Goal: Task Accomplishment & Management: Complete application form

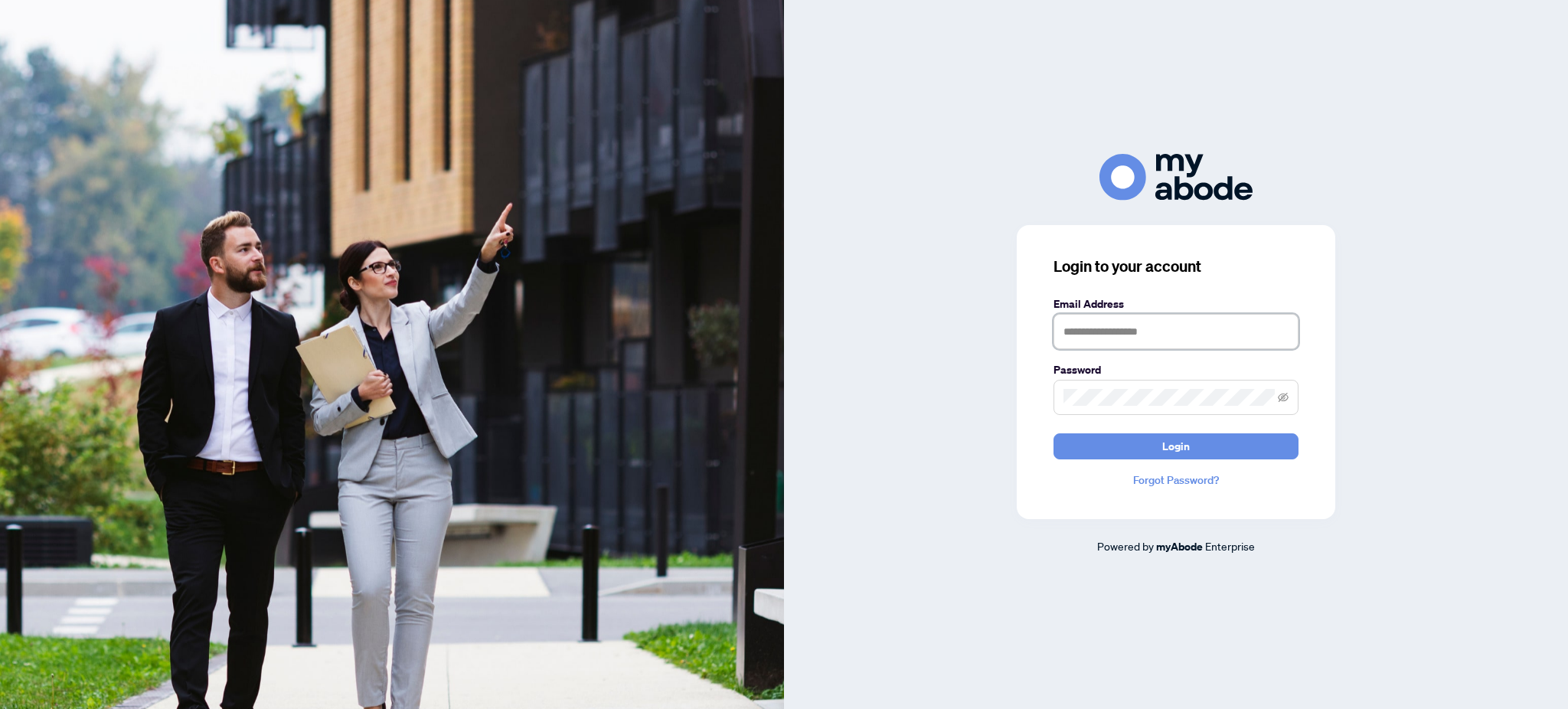
click at [1113, 344] on input "text" at bounding box center [1175, 332] width 245 height 35
type input "*"
type input "**********"
click at [1165, 447] on span "Login" at bounding box center [1176, 446] width 27 height 24
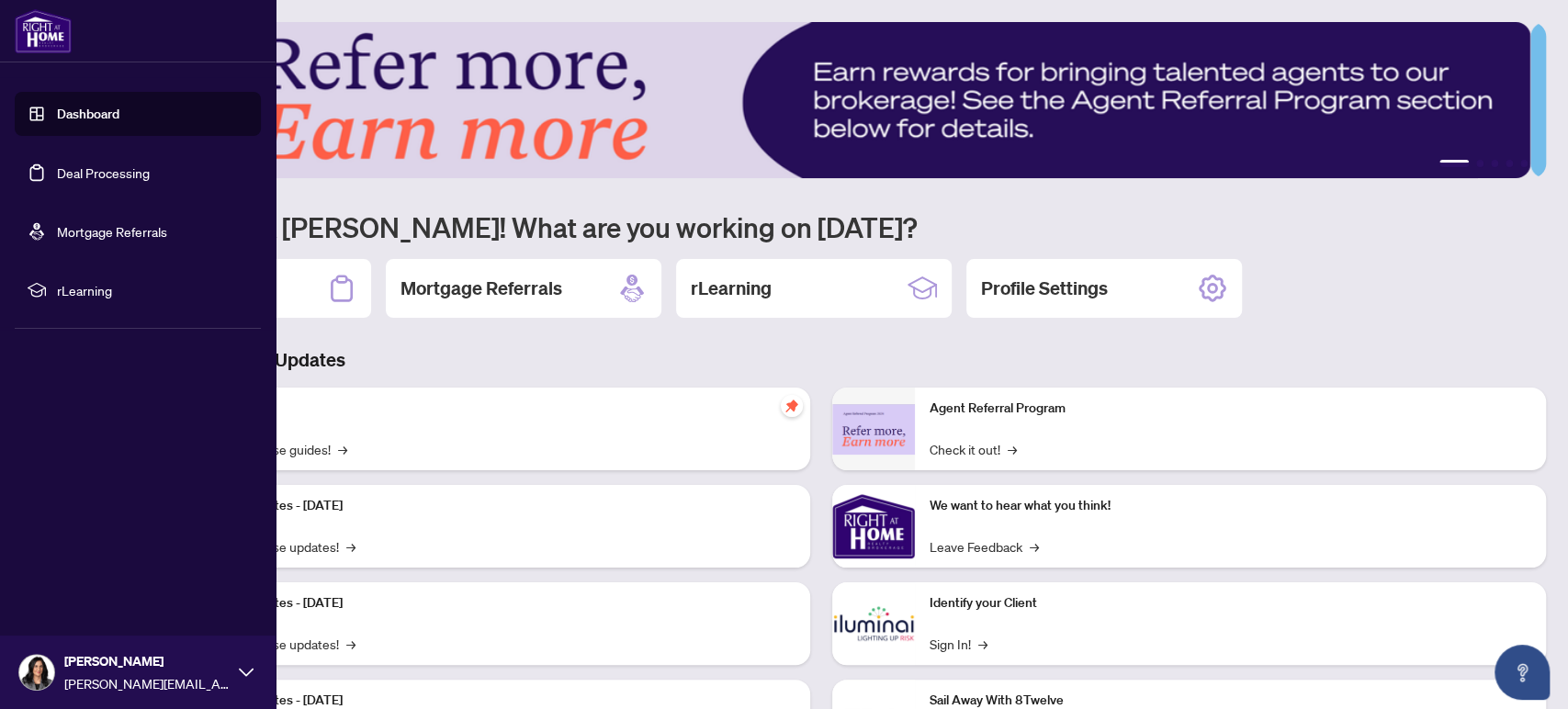
click at [80, 169] on link "Deal Processing" at bounding box center [103, 172] width 93 height 16
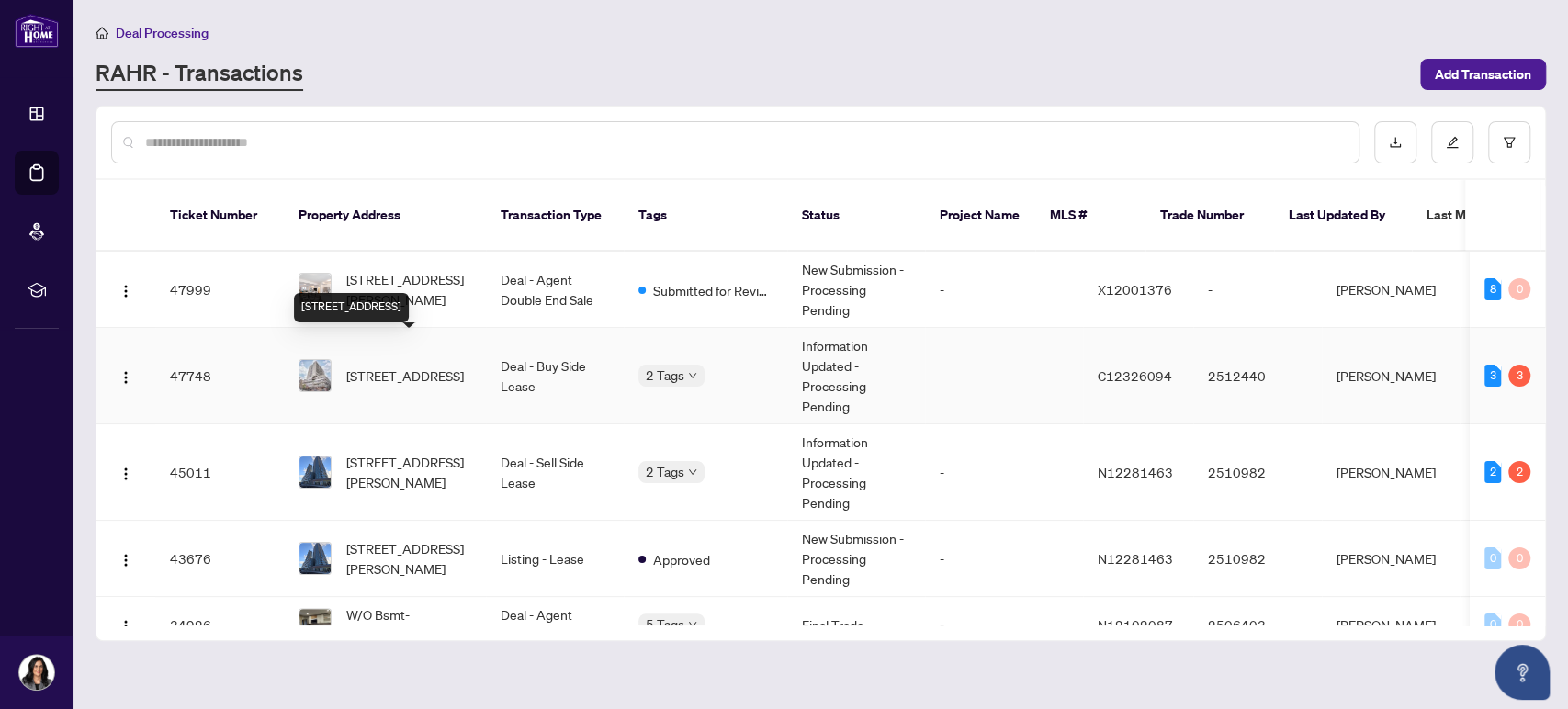
click at [400, 365] on span "[STREET_ADDRESS]" at bounding box center [405, 375] width 118 height 20
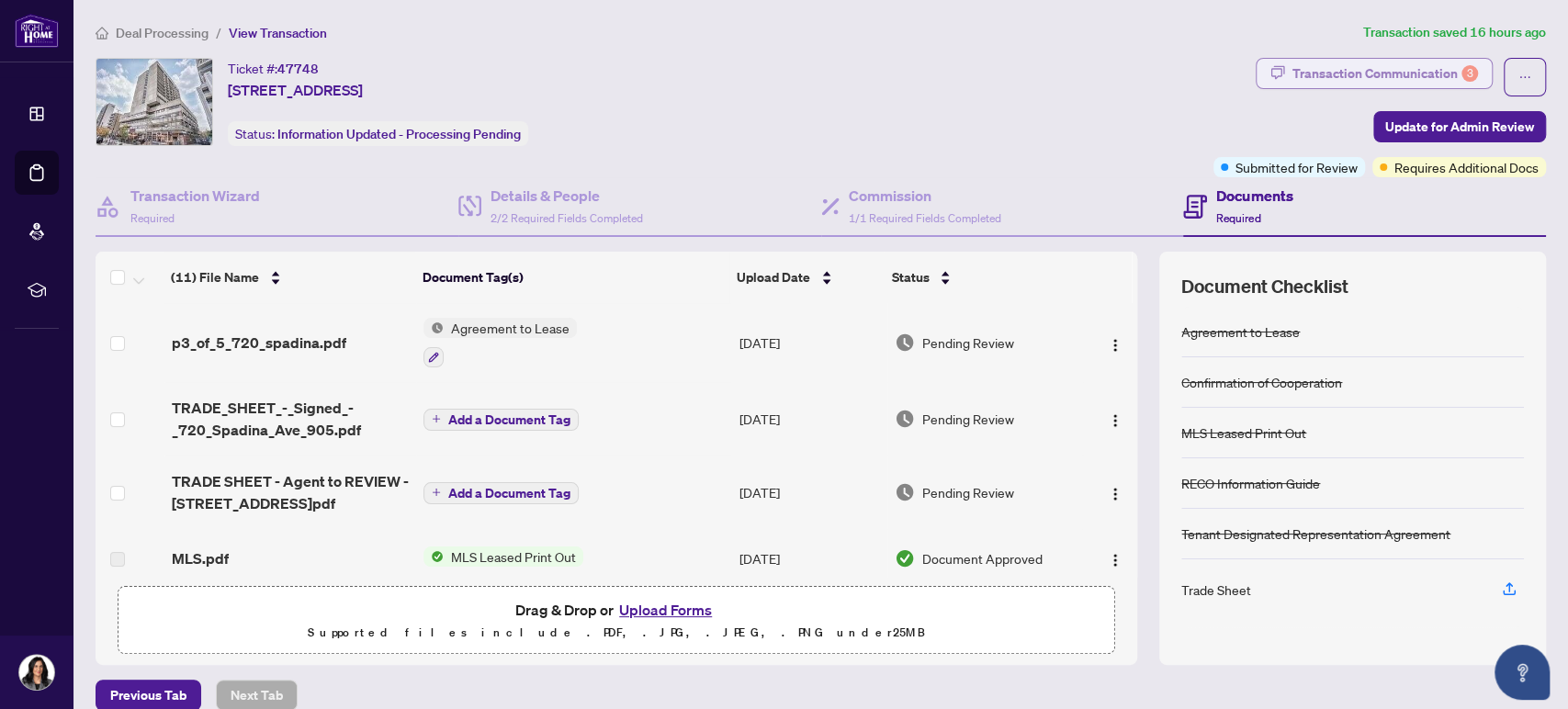
click at [1389, 71] on div "Transaction Communication 3" at bounding box center [1385, 73] width 186 height 29
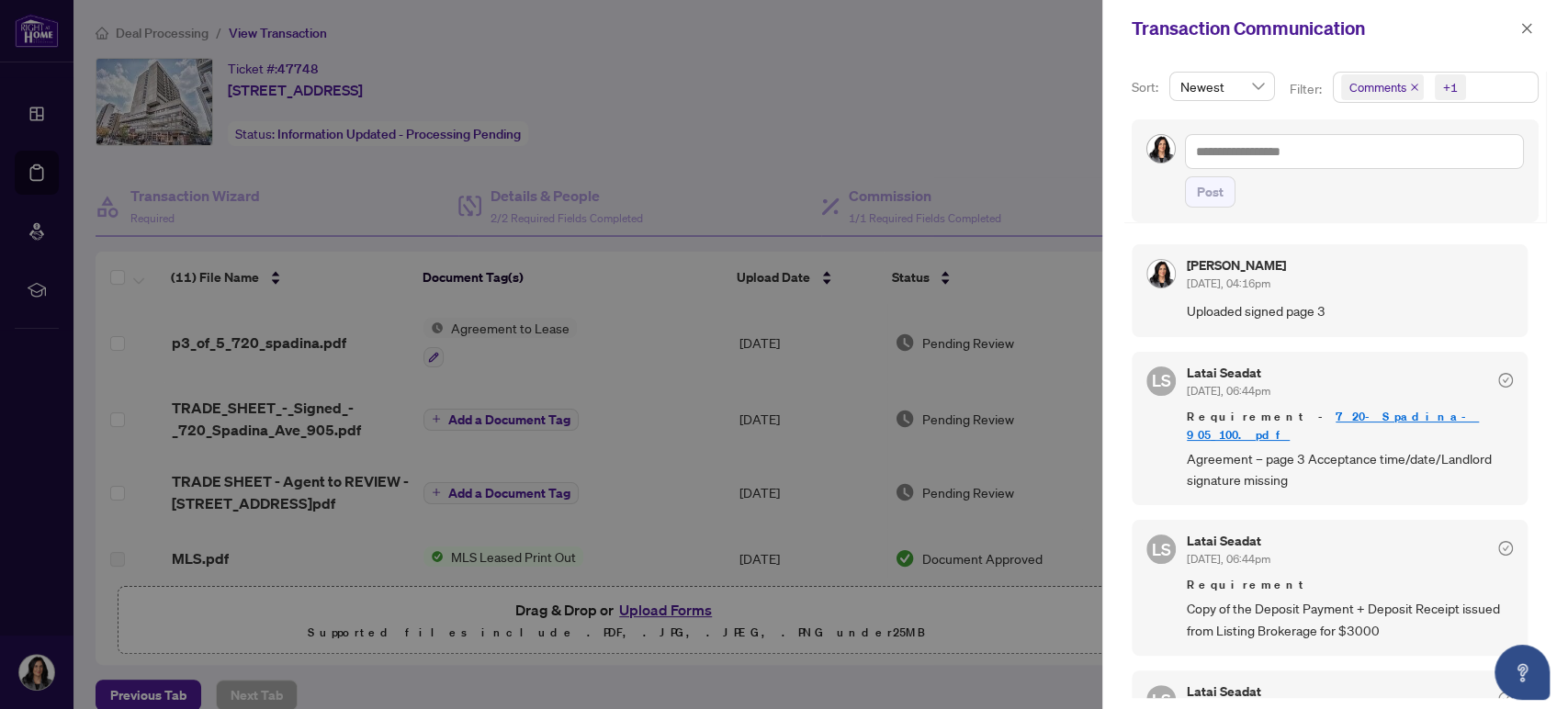
click at [969, 108] on div at bounding box center [784, 354] width 1568 height 709
click at [1521, 29] on icon "close" at bounding box center [1526, 28] width 13 height 13
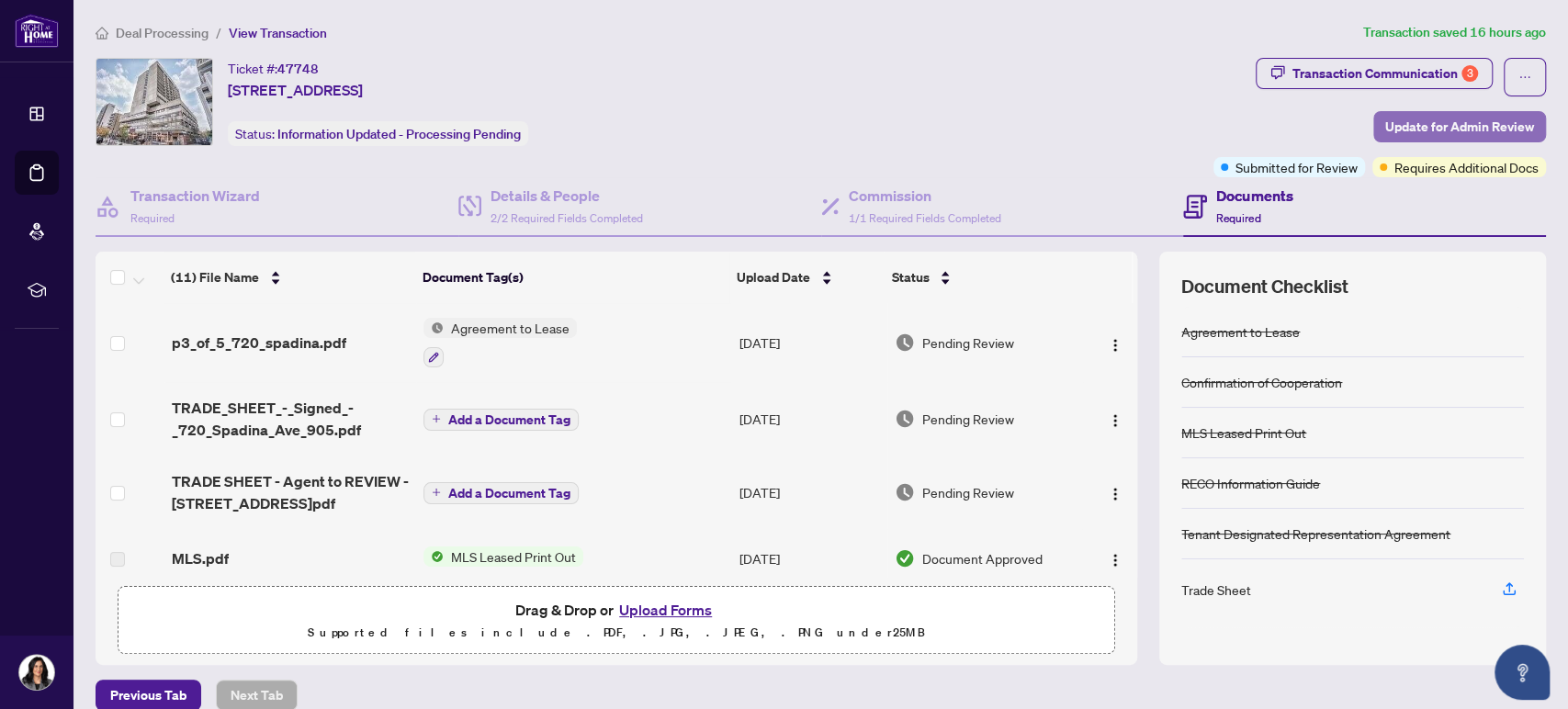
click at [1426, 132] on span "Update for Admin Review" at bounding box center [1459, 126] width 148 height 29
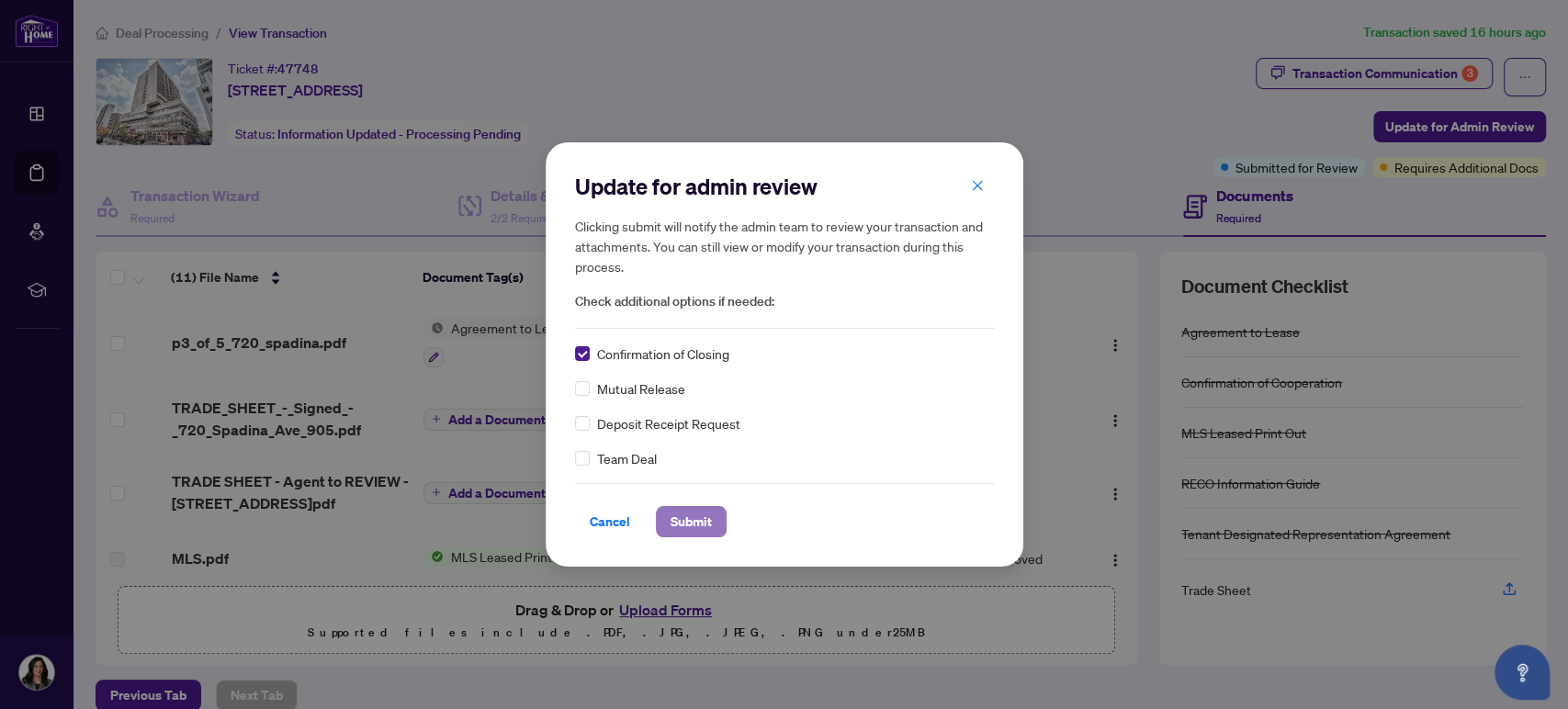
click at [680, 518] on span "Submit" at bounding box center [691, 521] width 41 height 29
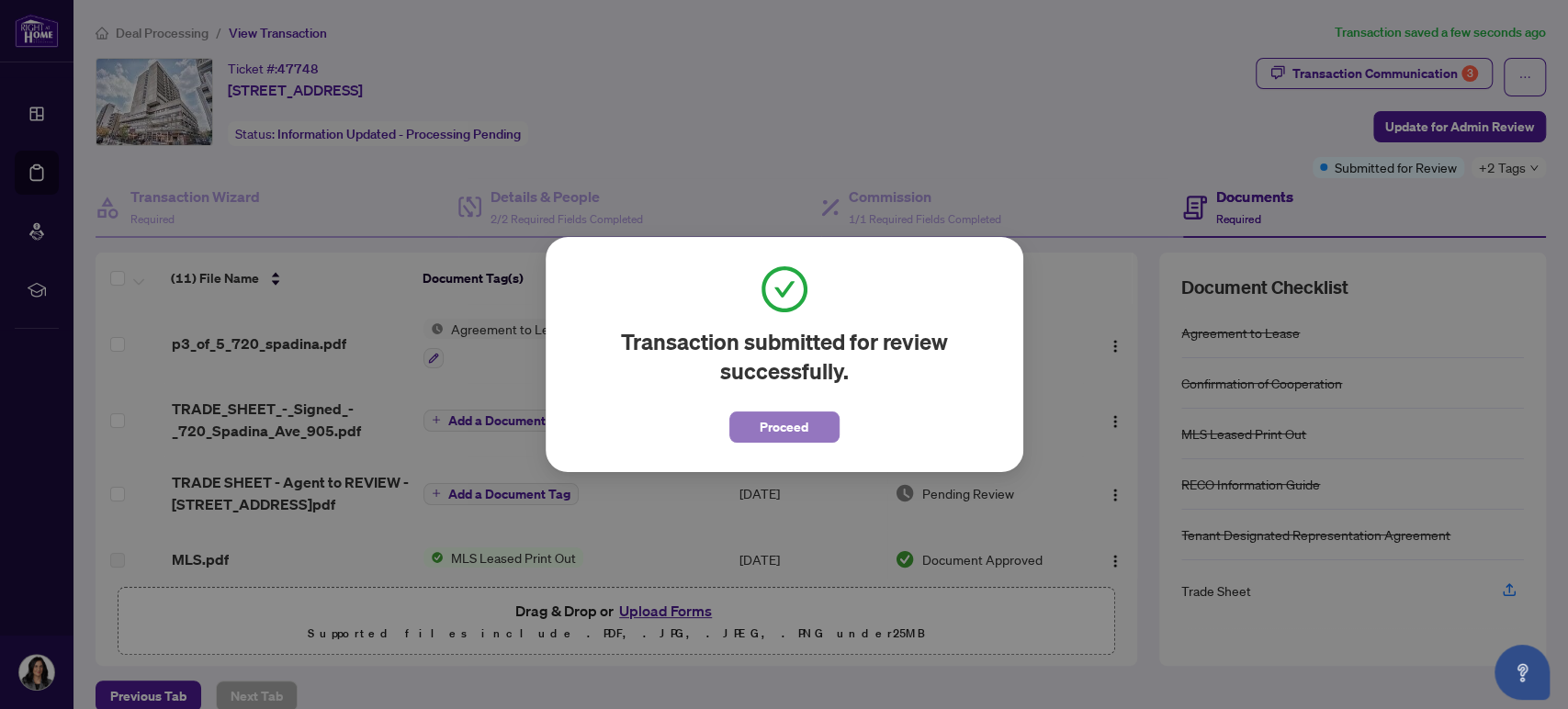
click at [805, 428] on span "Proceed" at bounding box center [784, 427] width 49 height 29
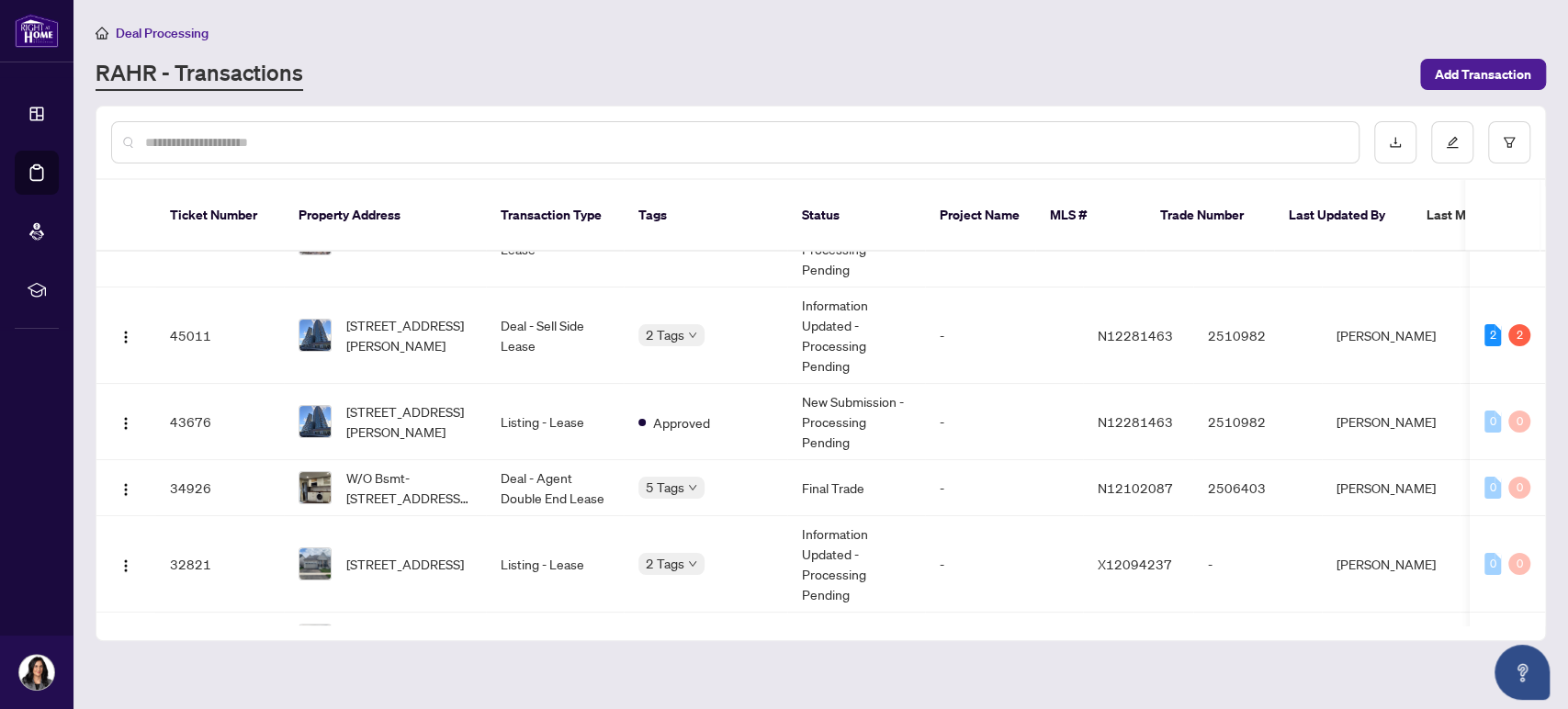
scroll to position [36, 0]
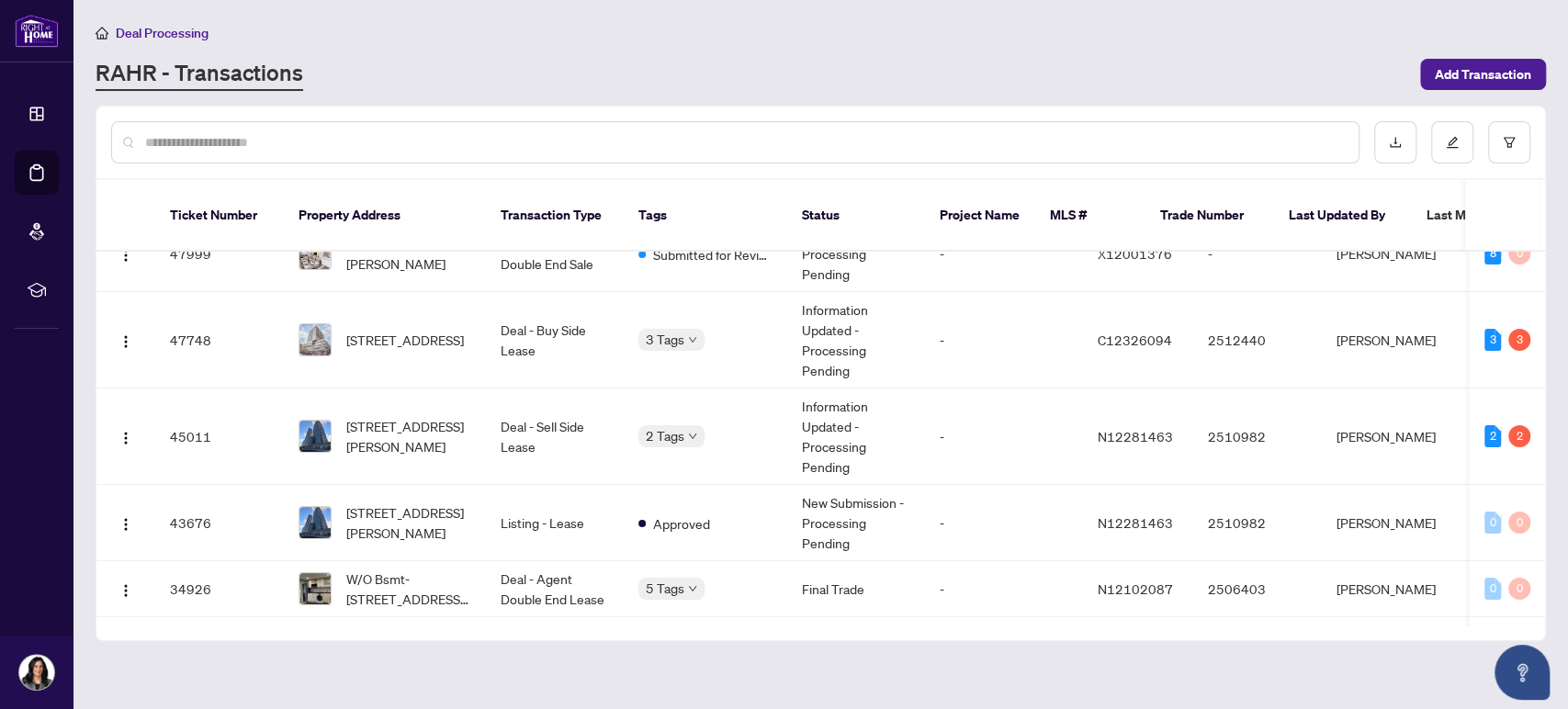
click at [225, 140] on input "text" at bounding box center [745, 142] width 1199 height 20
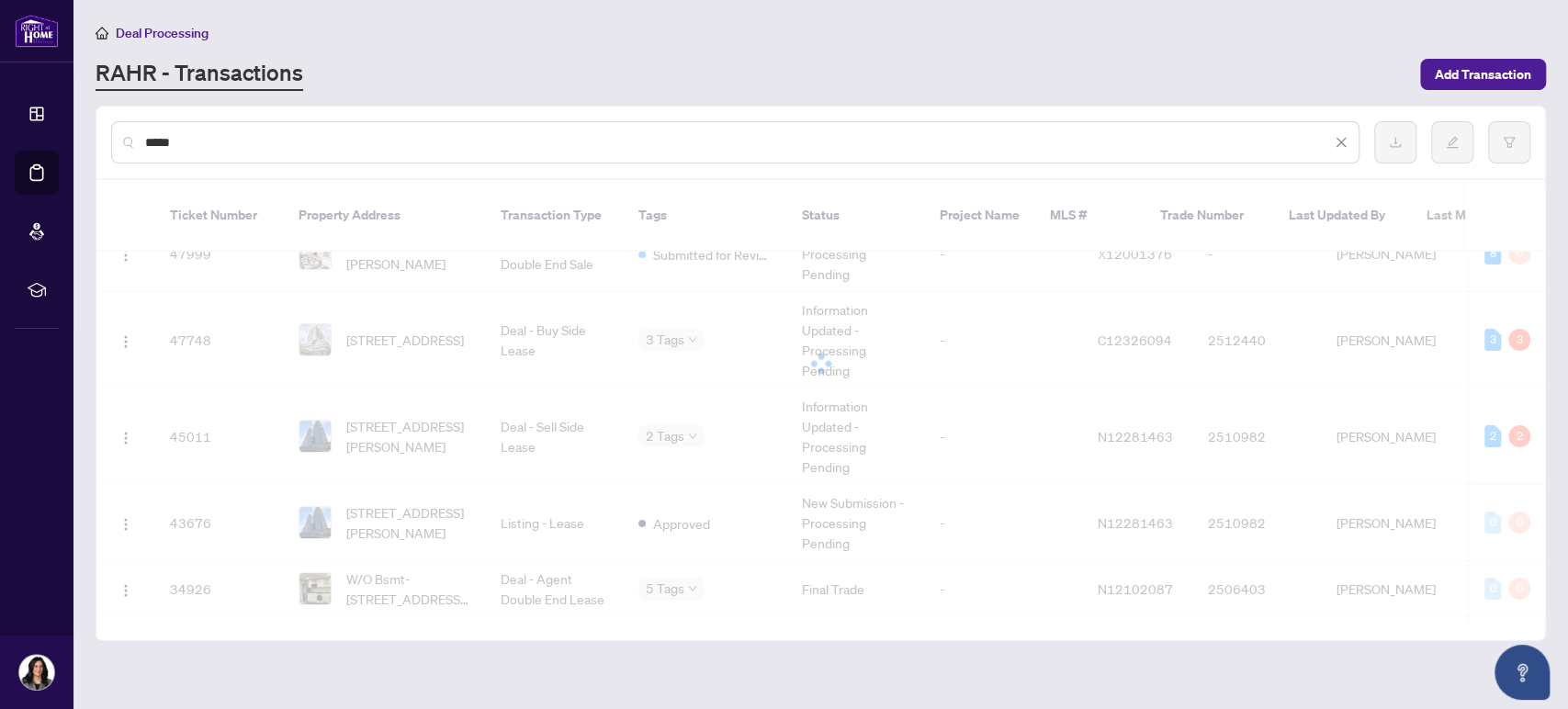
scroll to position [0, 0]
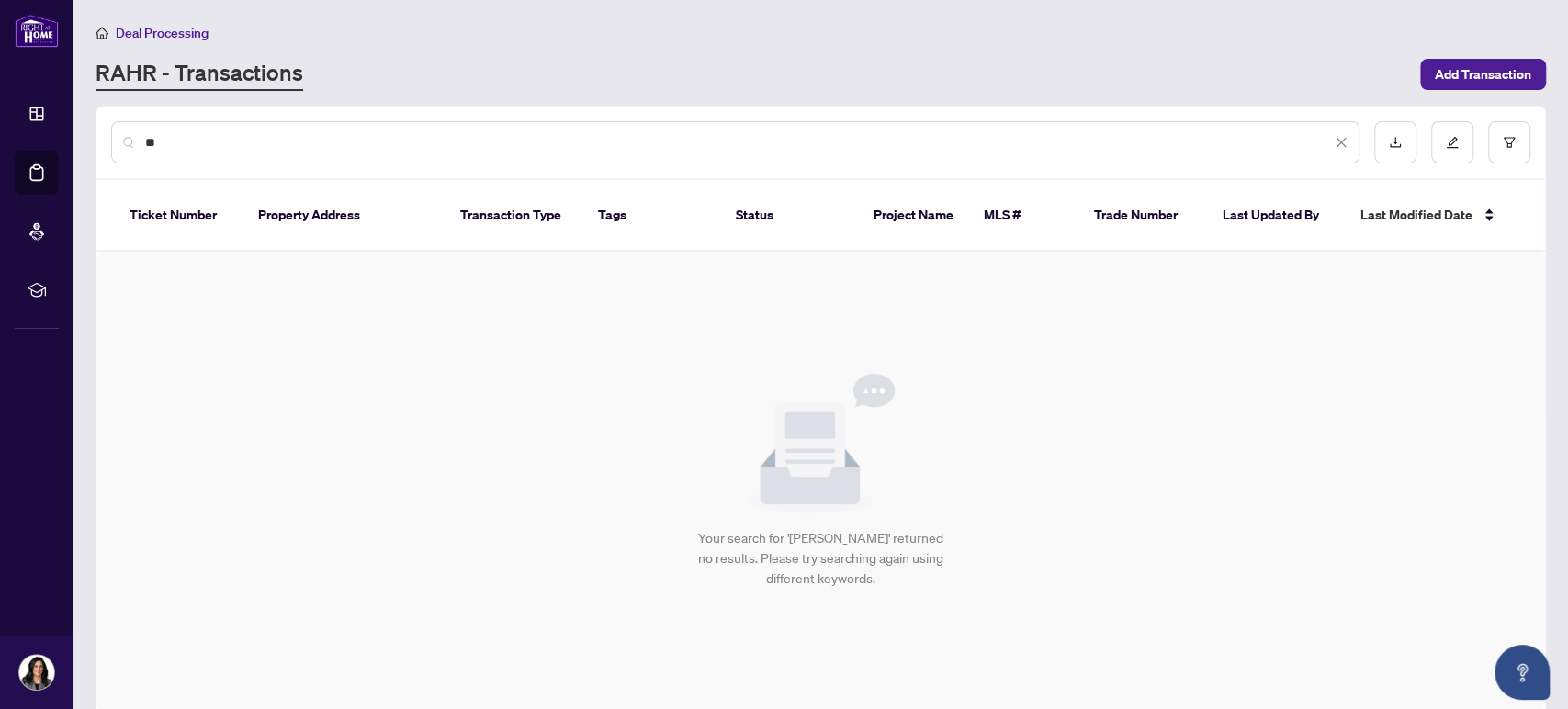
type input "*"
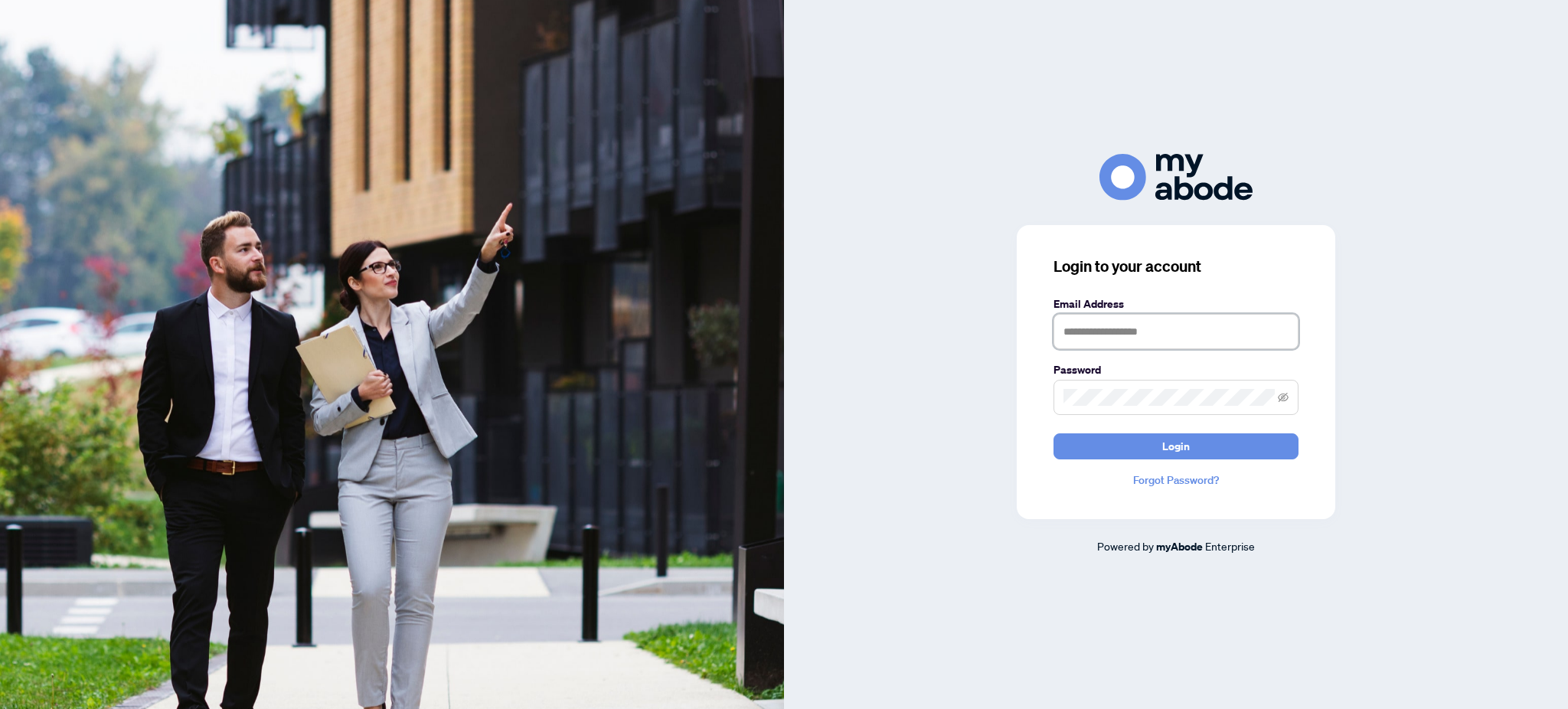
click at [1196, 326] on input "text" at bounding box center [1175, 332] width 245 height 35
type input "**********"
click at [1191, 446] on button "Login" at bounding box center [1175, 446] width 245 height 26
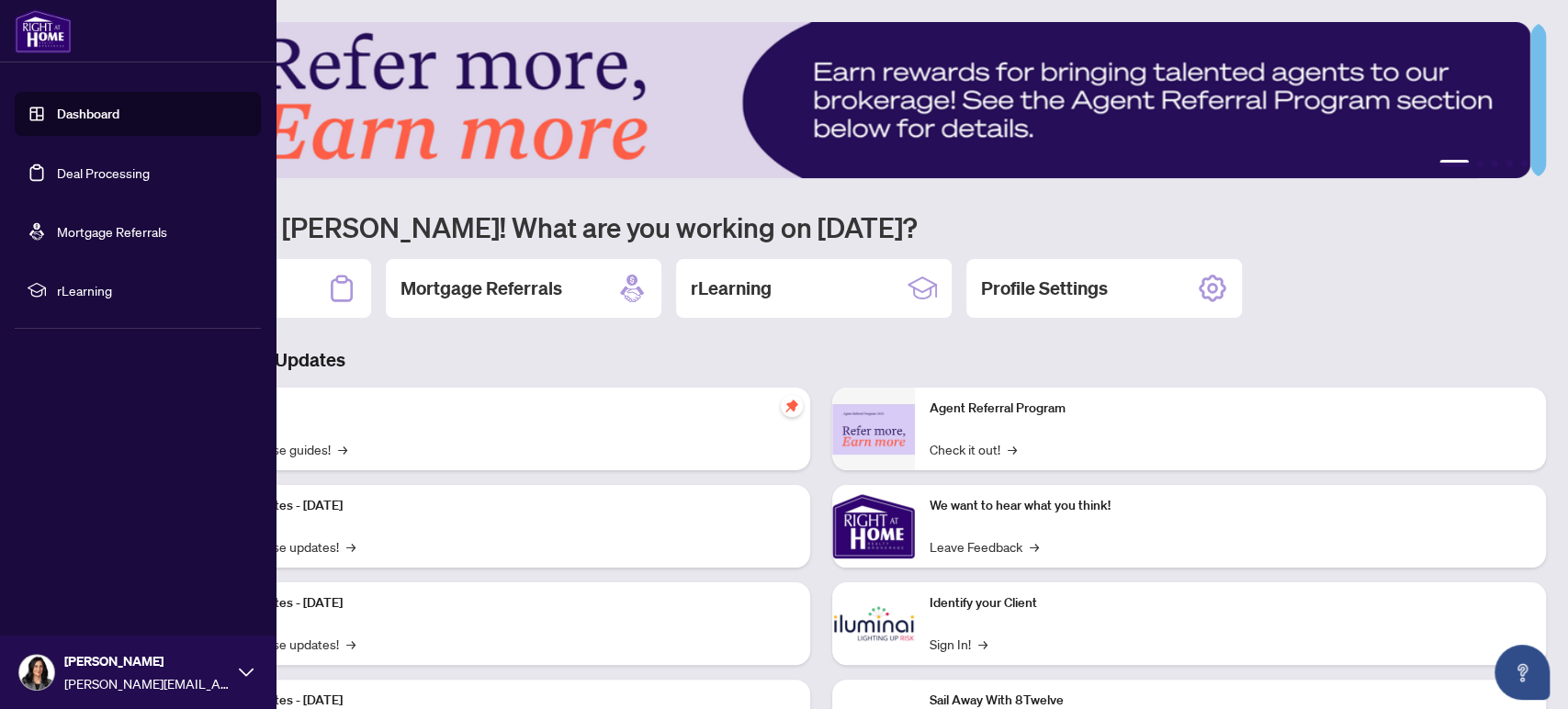
click at [73, 171] on link "Deal Processing" at bounding box center [103, 172] width 93 height 16
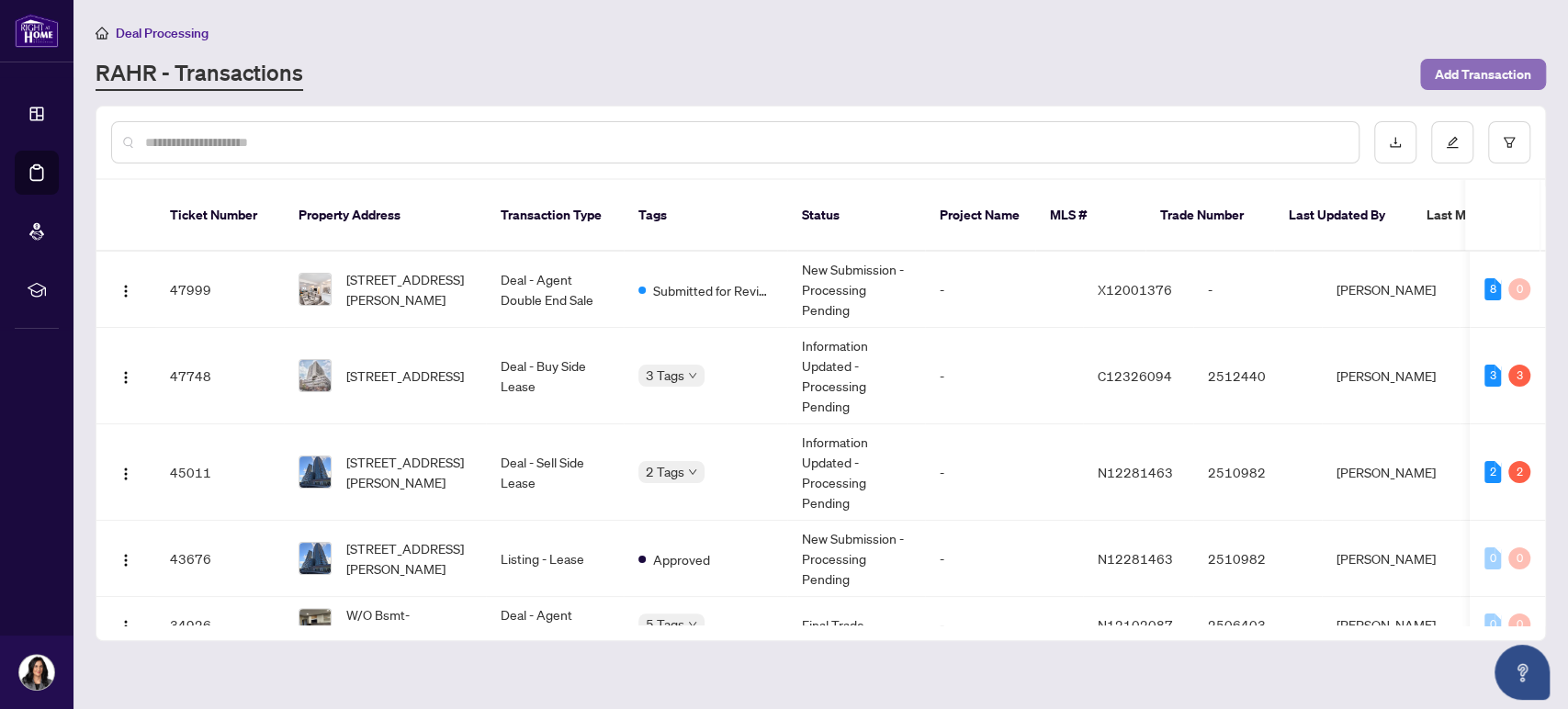
click at [1458, 74] on span "Add Transaction" at bounding box center [1483, 74] width 96 height 29
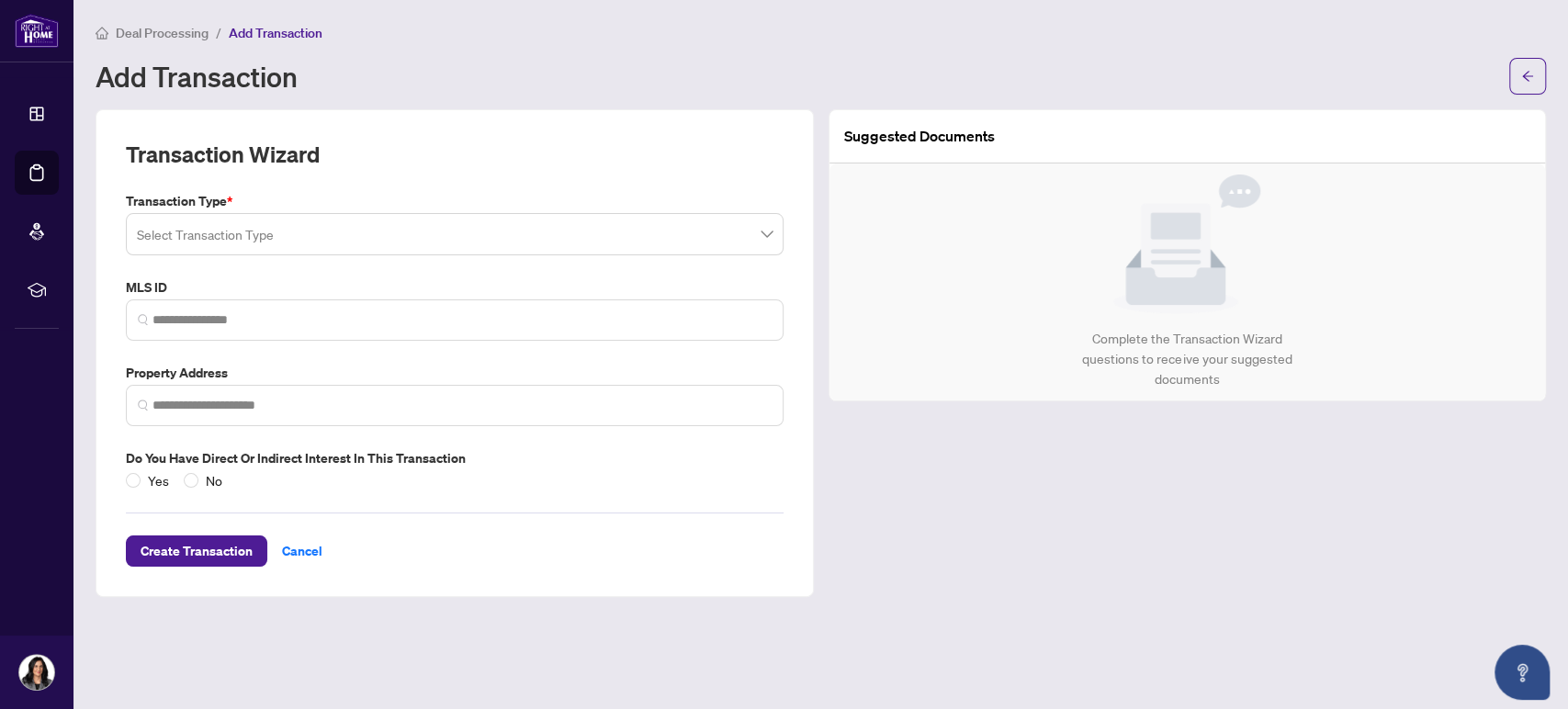
click at [374, 225] on input "search" at bounding box center [446, 237] width 619 height 40
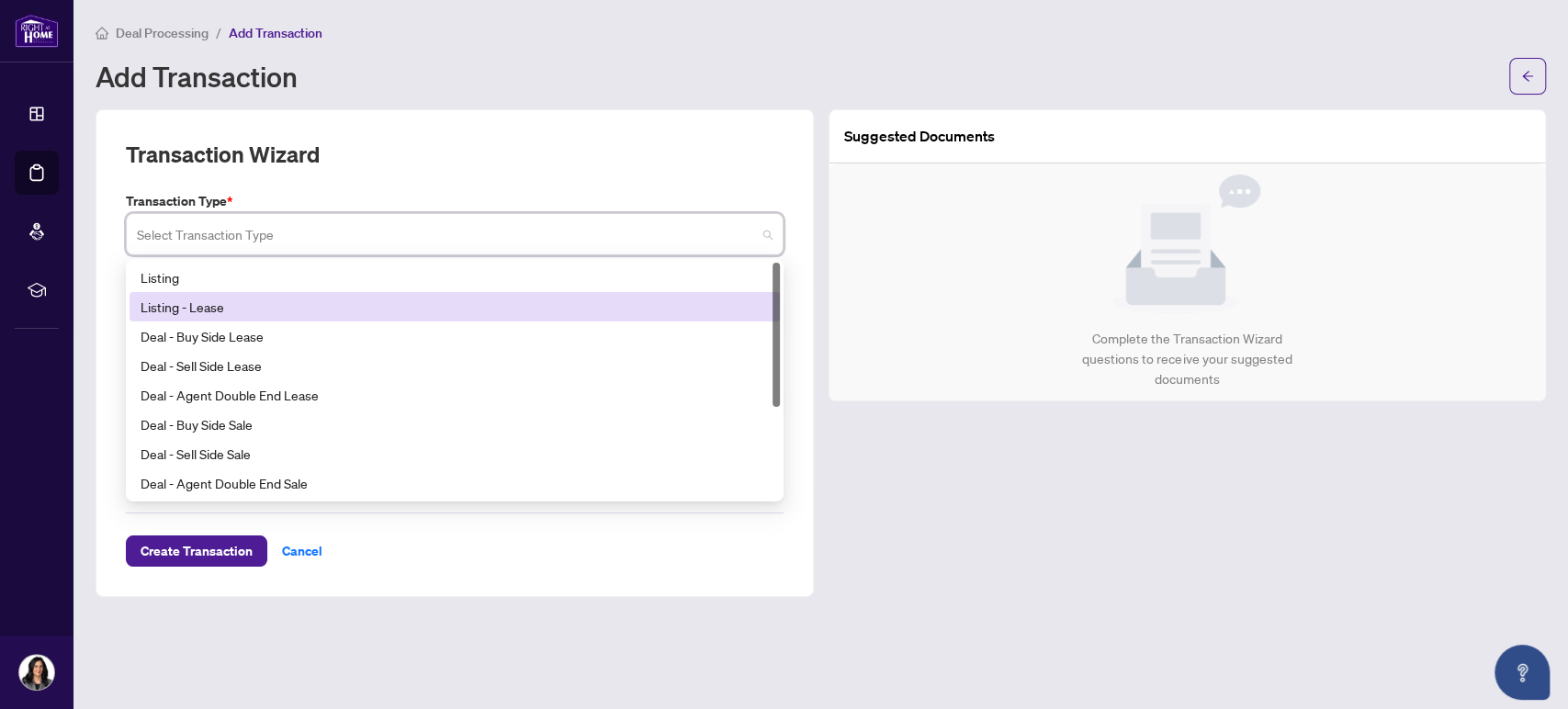
click at [365, 311] on div "Listing - Lease" at bounding box center [455, 306] width 628 height 20
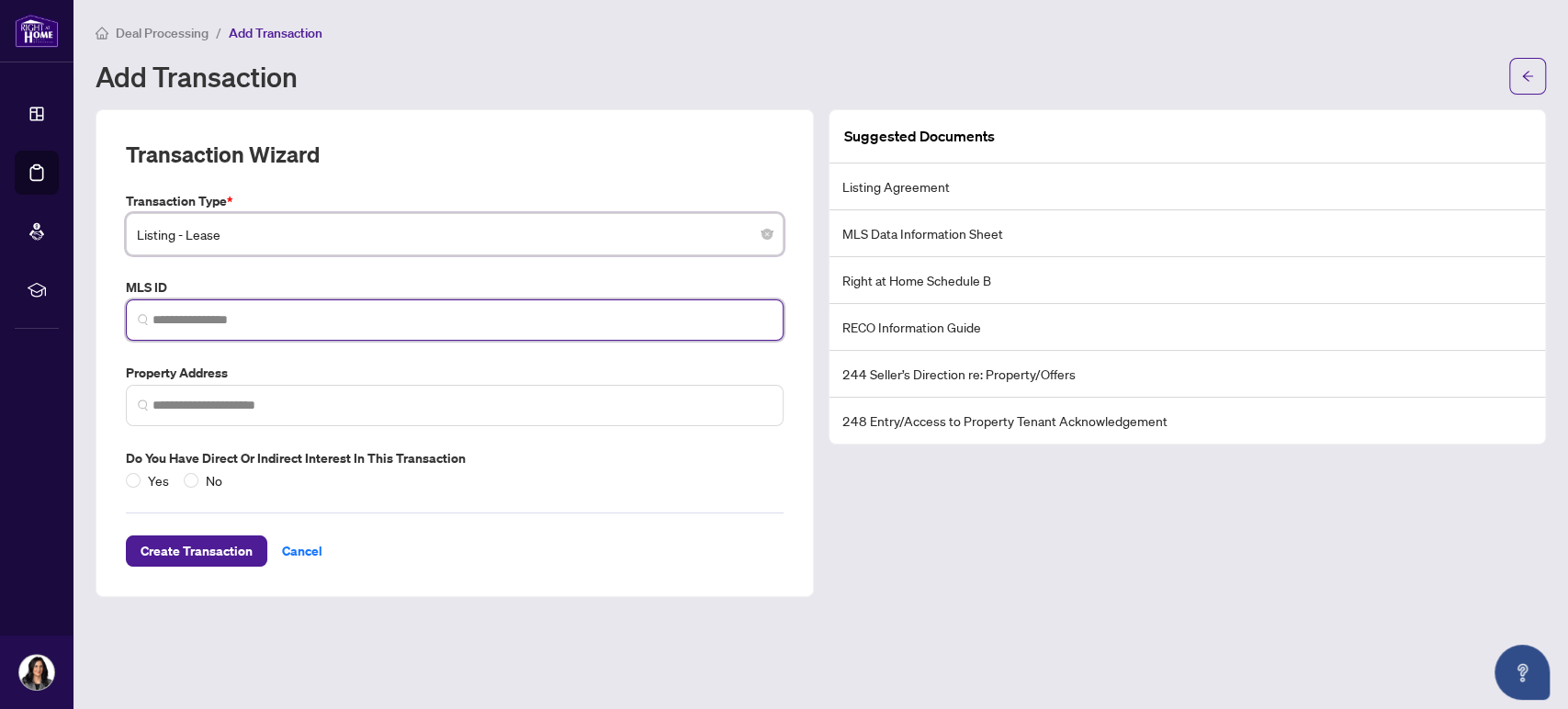
click at [354, 313] on input "search" at bounding box center [462, 320] width 619 height 19
paste input "*********"
type input "*********"
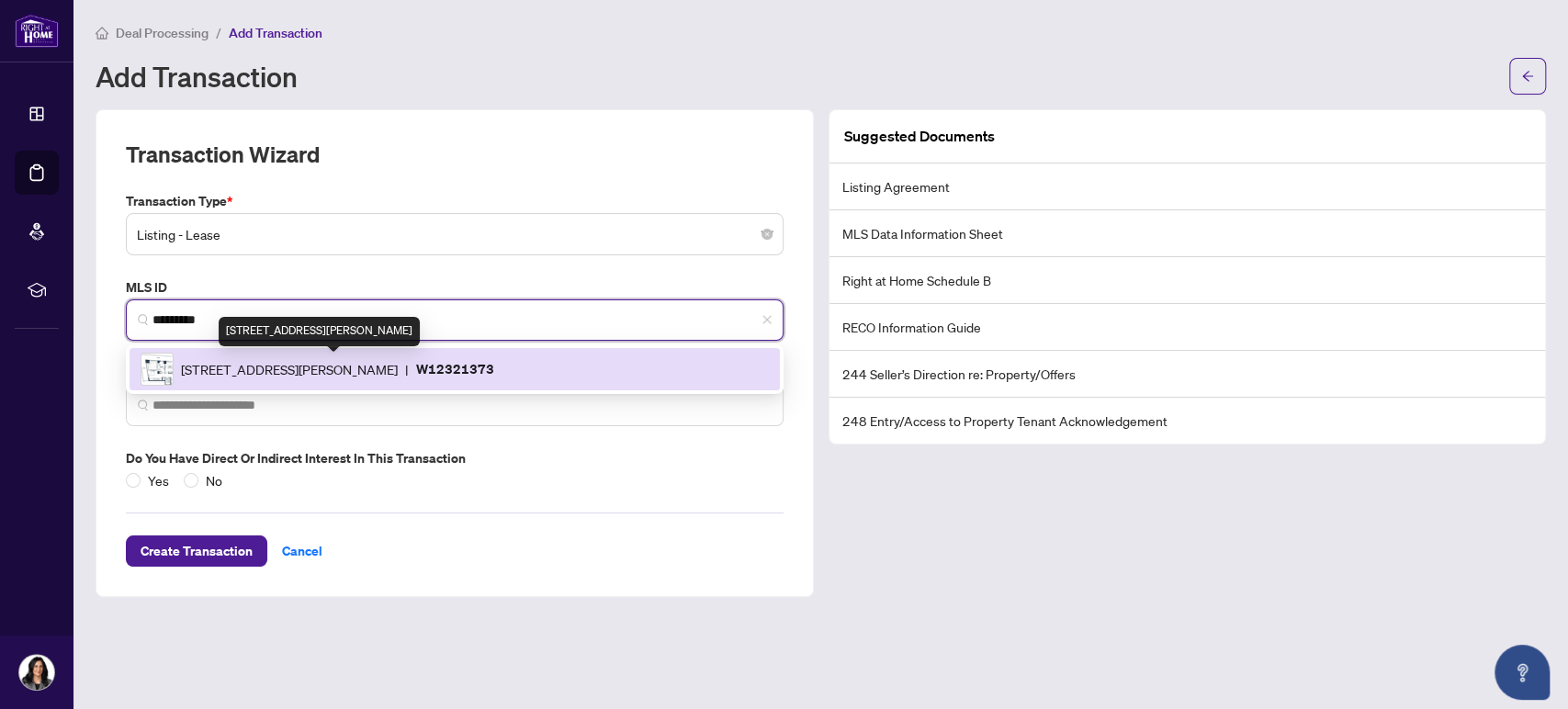
click at [349, 377] on span "[STREET_ADDRESS][PERSON_NAME]" at bounding box center [289, 369] width 217 height 20
type input "**********"
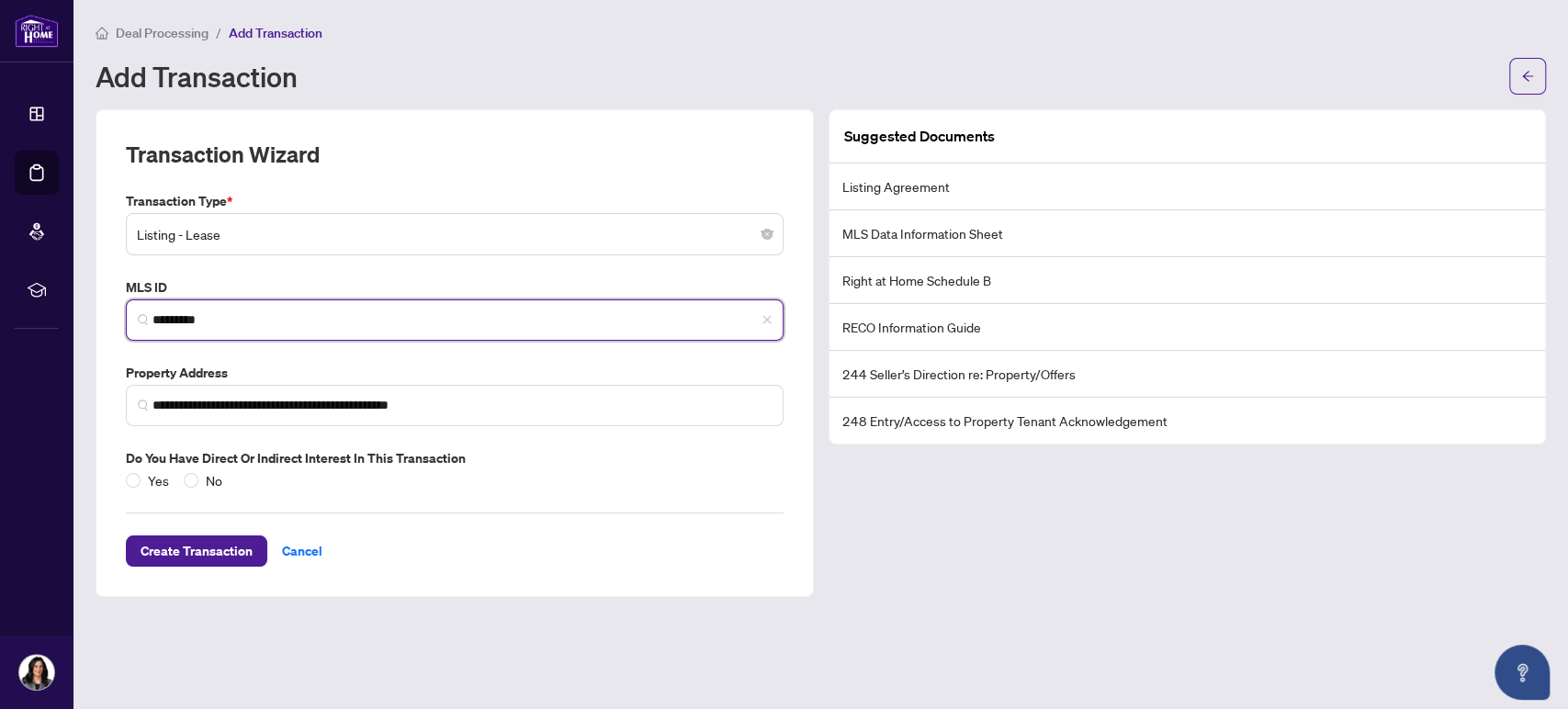
type input "*********"
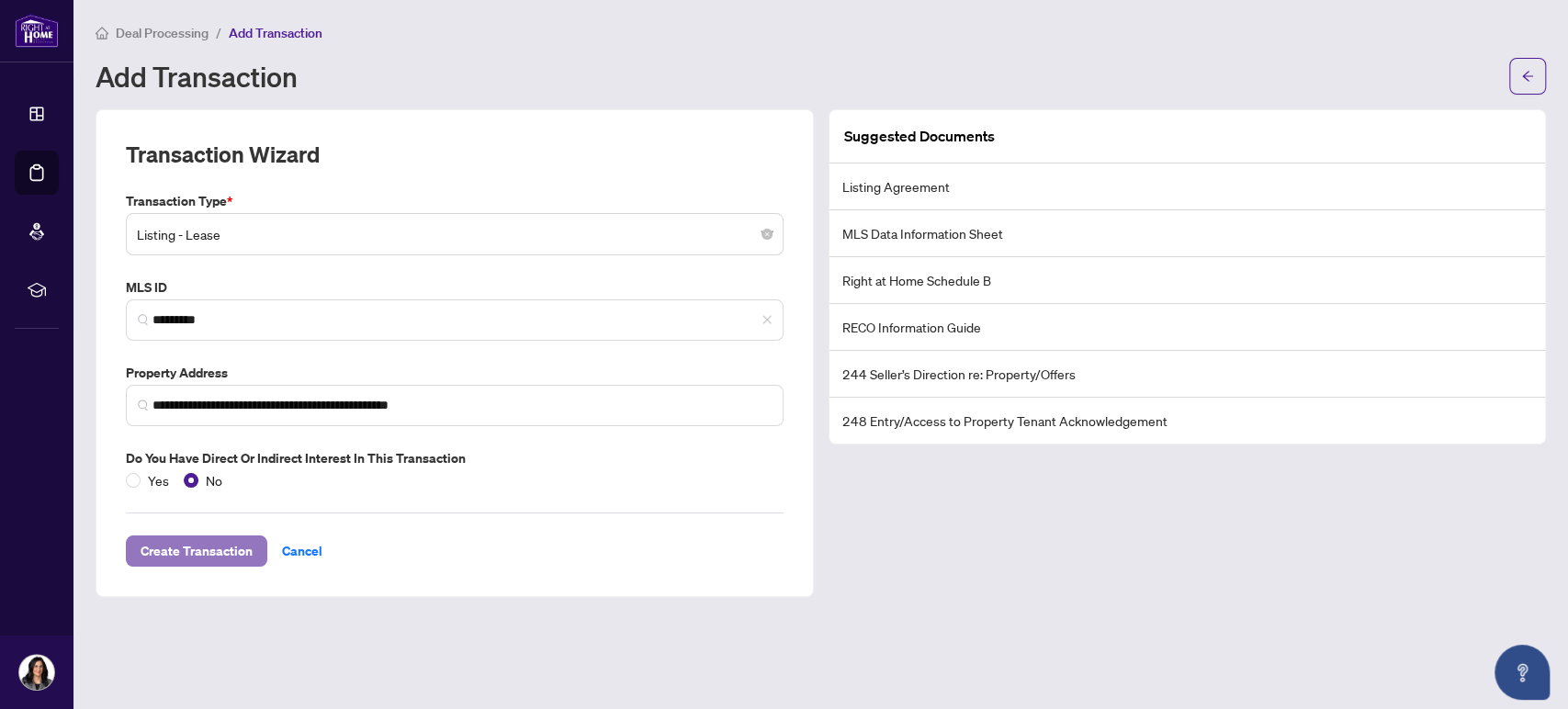
click at [192, 549] on span "Create Transaction" at bounding box center [197, 551] width 112 height 29
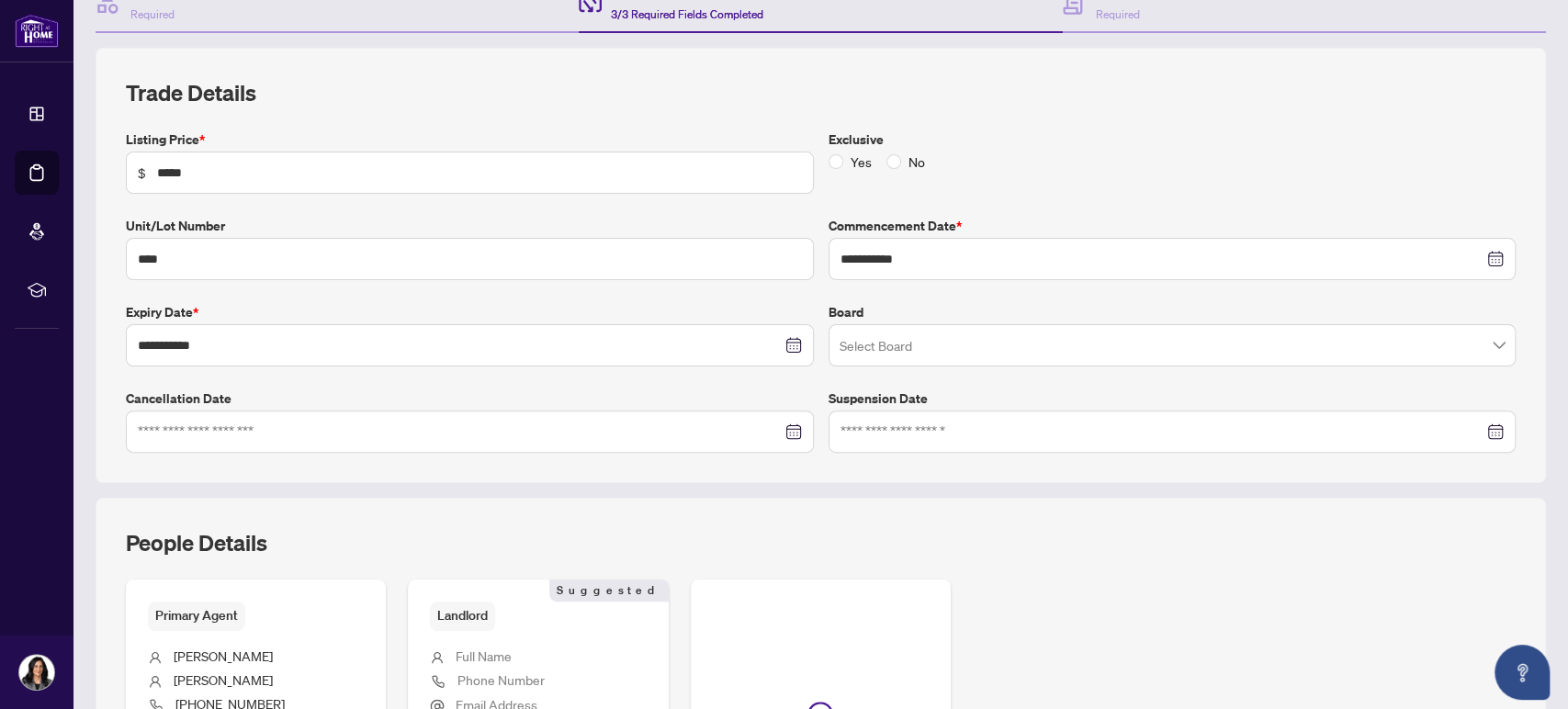
scroll to position [407, 0]
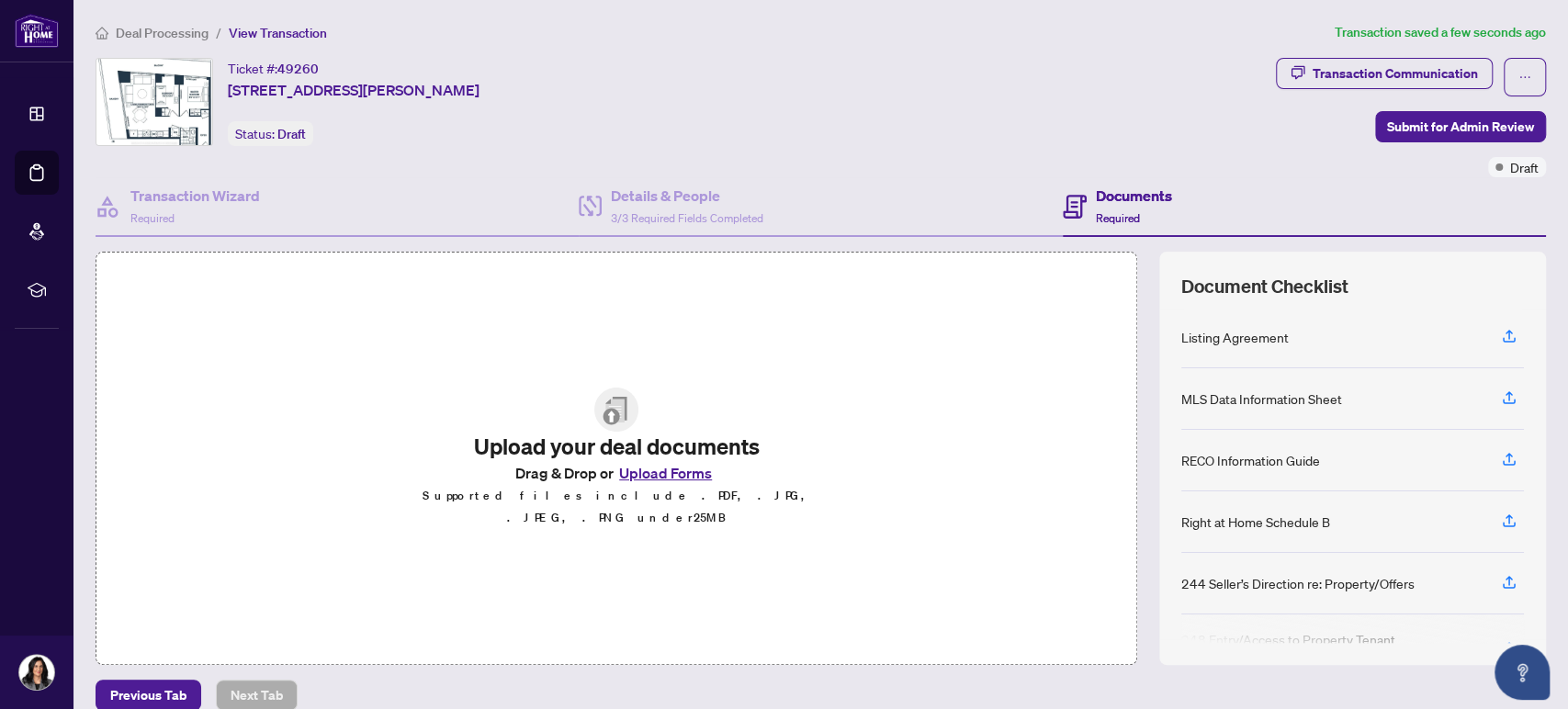
click at [633, 485] on button "Upload Forms" at bounding box center [666, 472] width 104 height 24
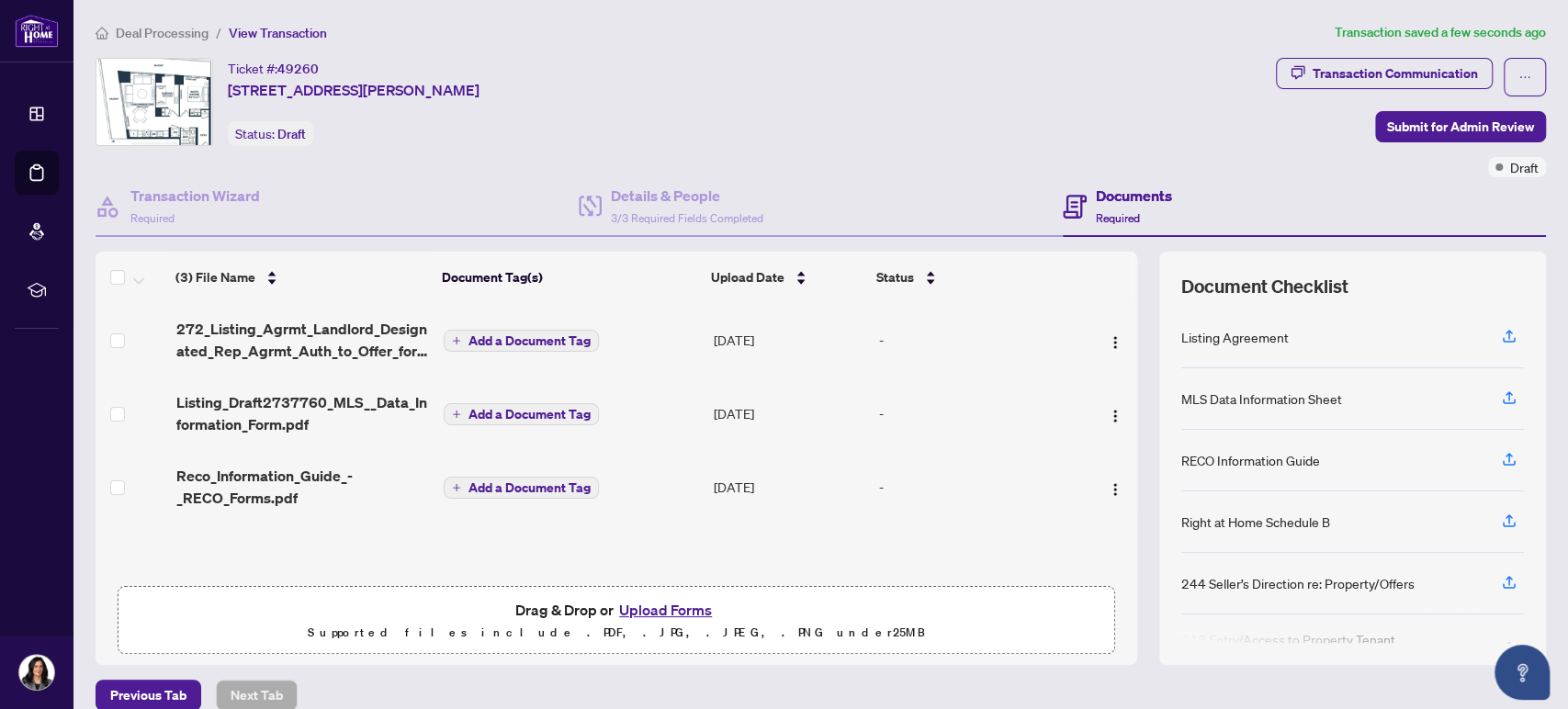
click at [670, 601] on button "Upload Forms" at bounding box center [666, 609] width 104 height 24
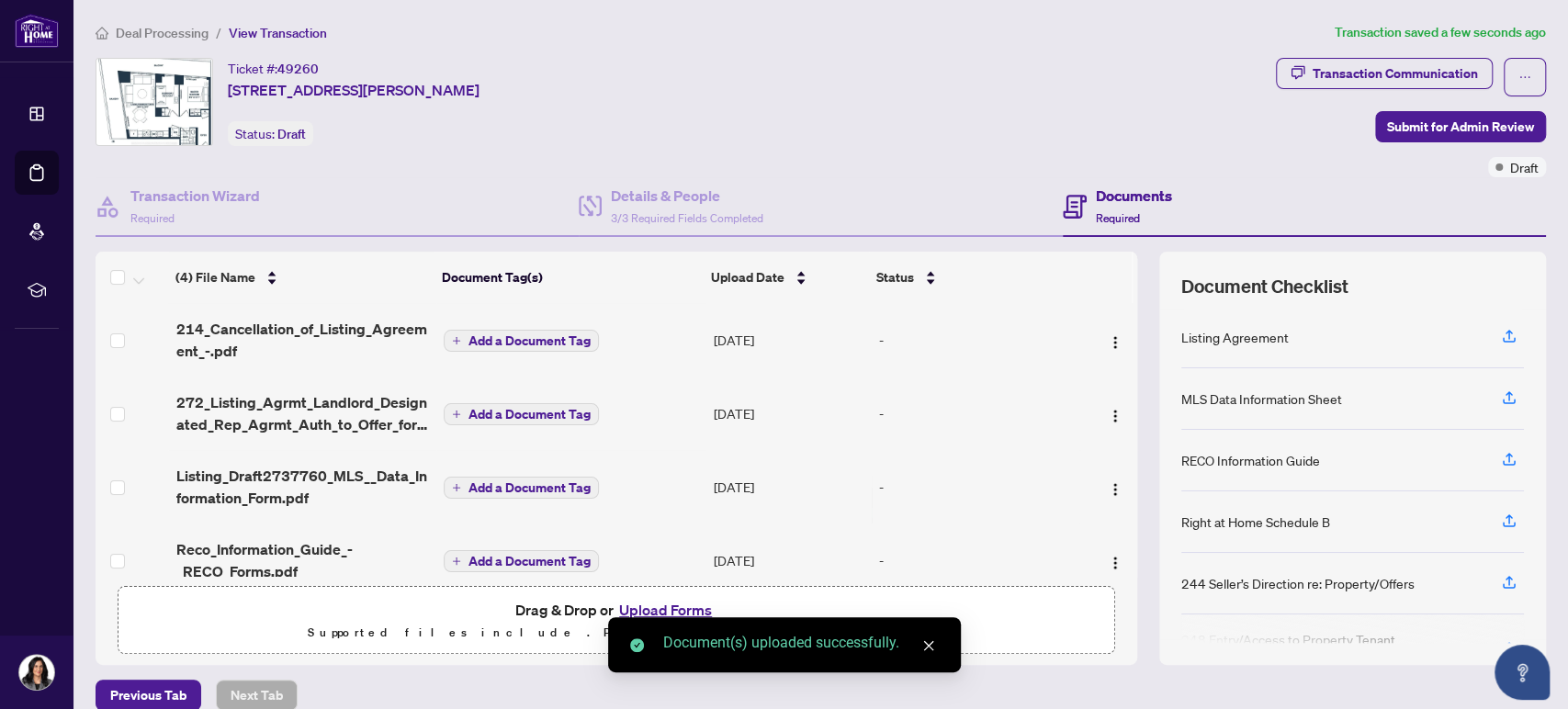
click at [515, 334] on span "Add a Document Tag" at bounding box center [529, 340] width 122 height 13
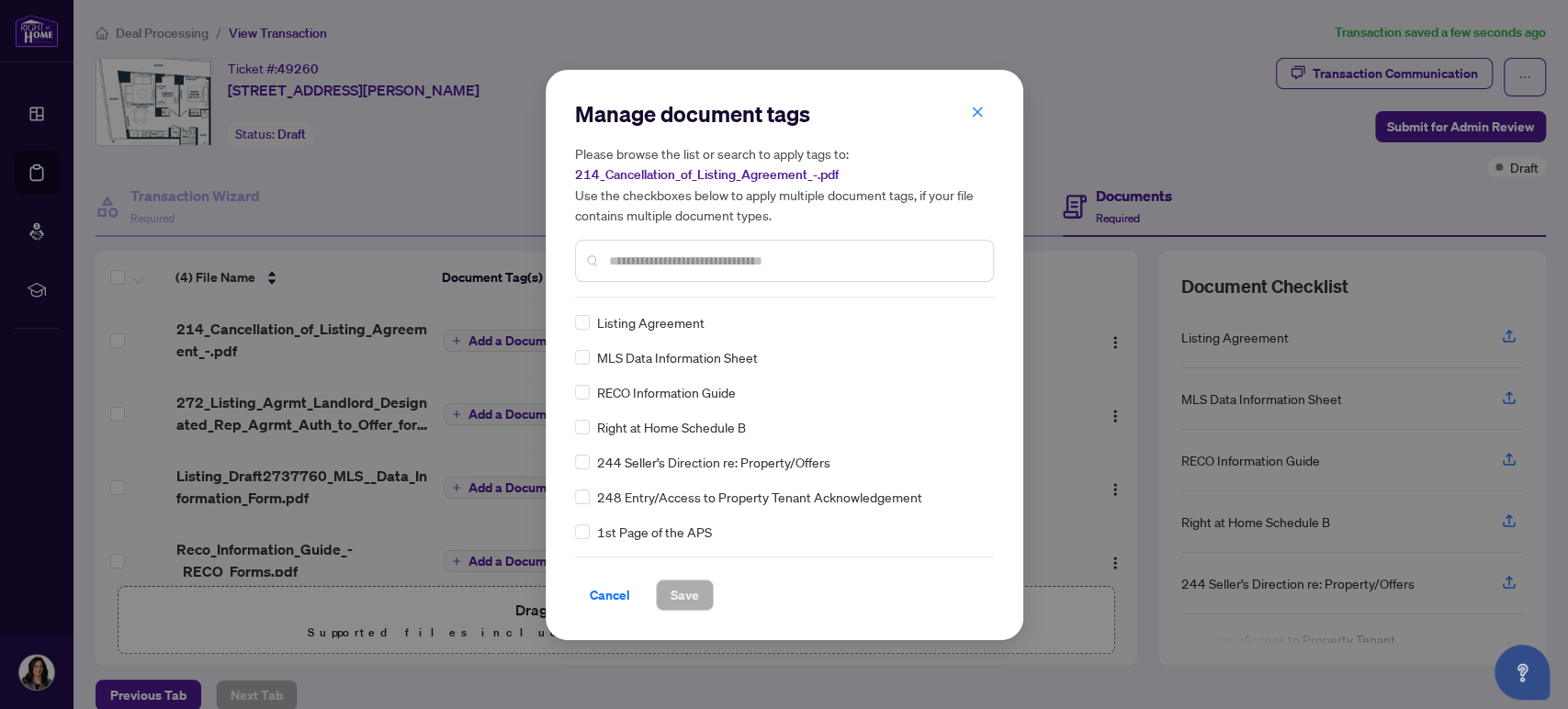
click at [624, 292] on div "Manage document tags Please browse the list or search to apply tags to: 214_Can…" at bounding box center [784, 198] width 419 height 198
click at [636, 265] on input "text" at bounding box center [793, 260] width 369 height 20
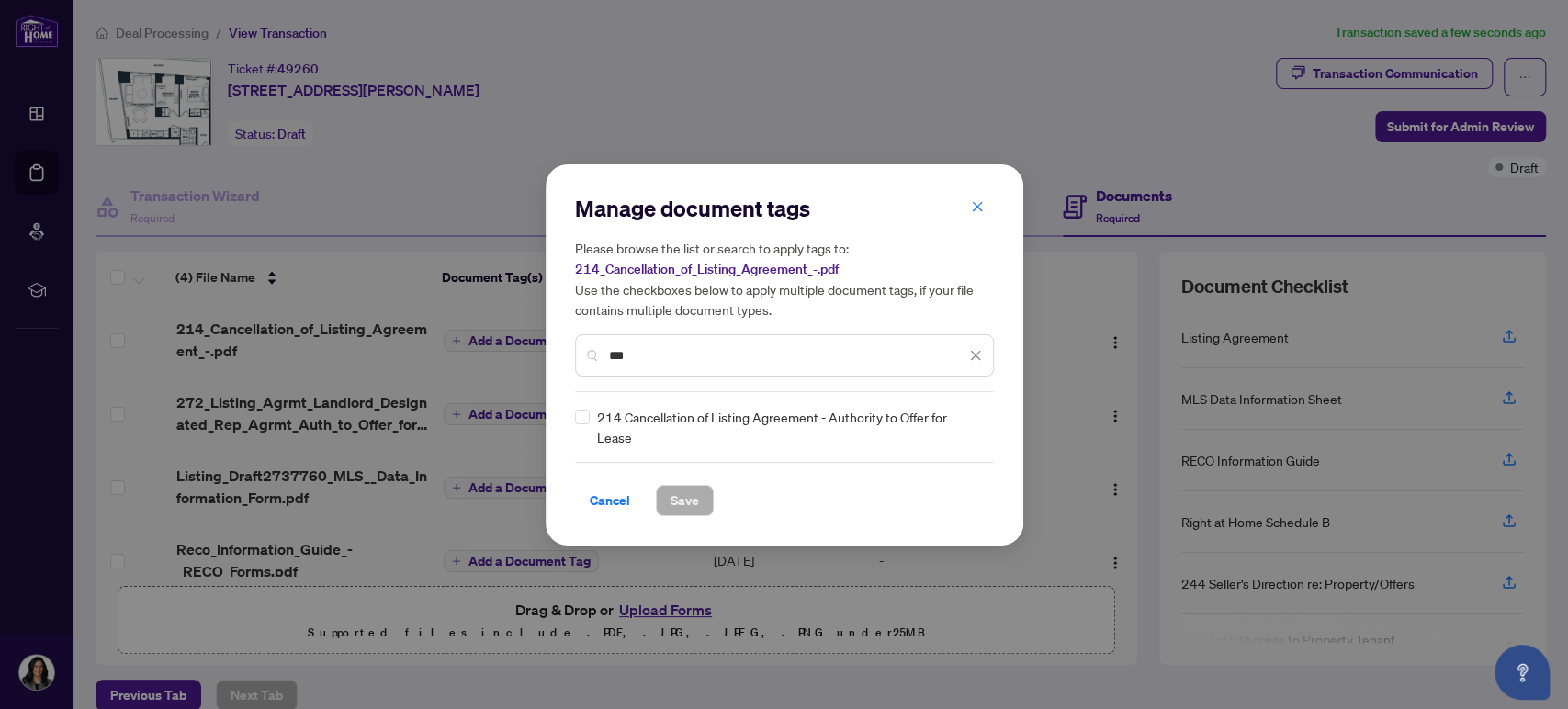
type input "***"
click at [674, 503] on span "Save" at bounding box center [685, 500] width 29 height 29
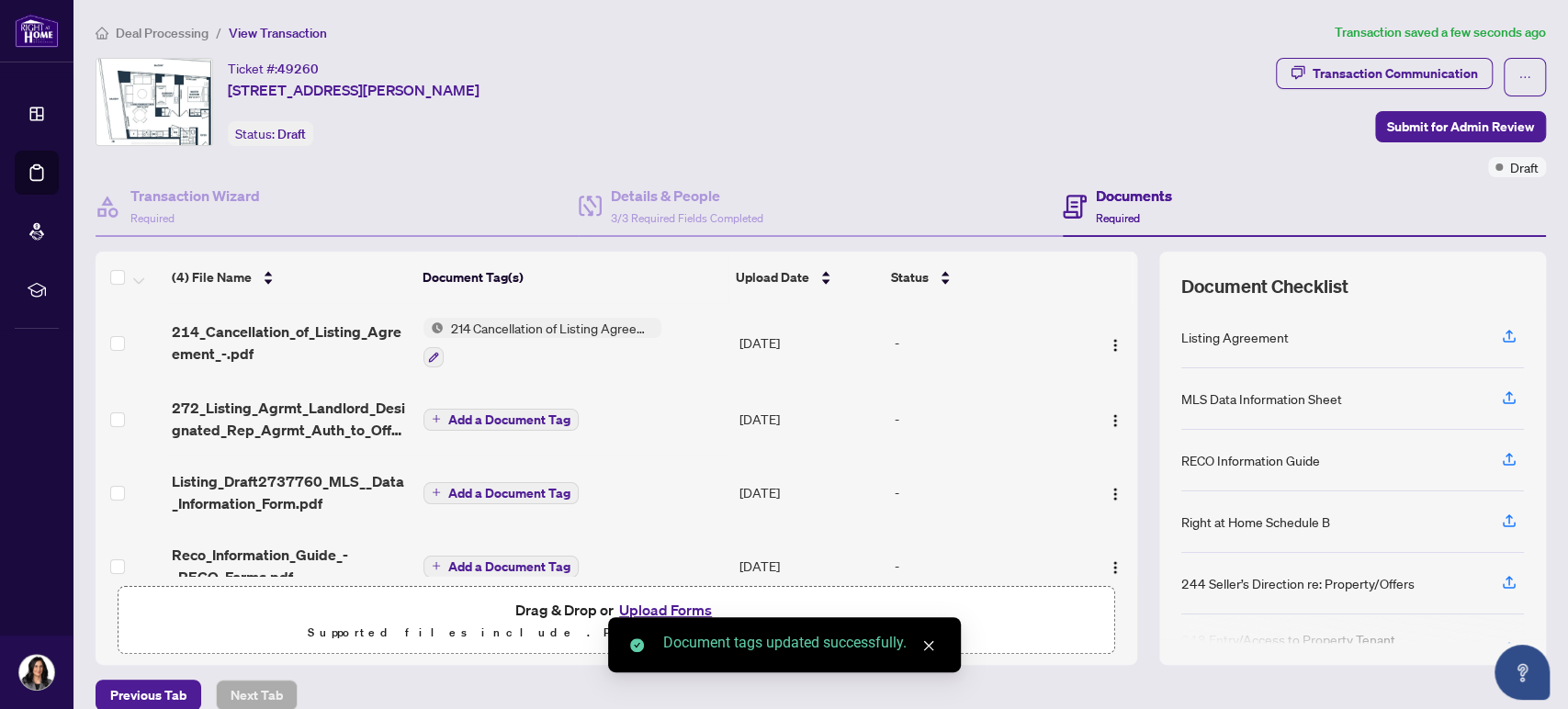
click at [507, 415] on span "Add a Document Tag" at bounding box center [509, 419] width 122 height 13
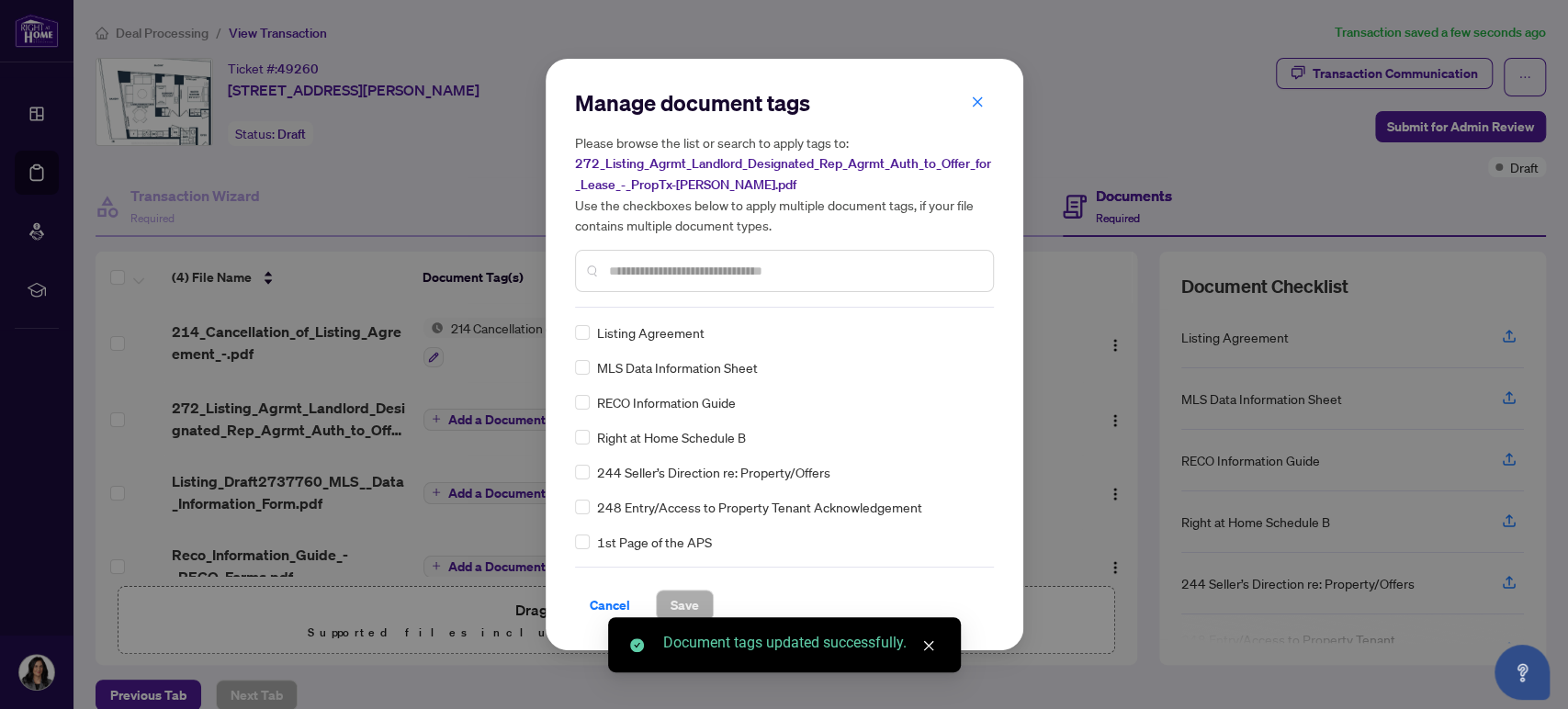
click at [637, 303] on div "Manage document tags Please browse the list or search to apply tags to: 272_Lis…" at bounding box center [784, 197] width 419 height 220
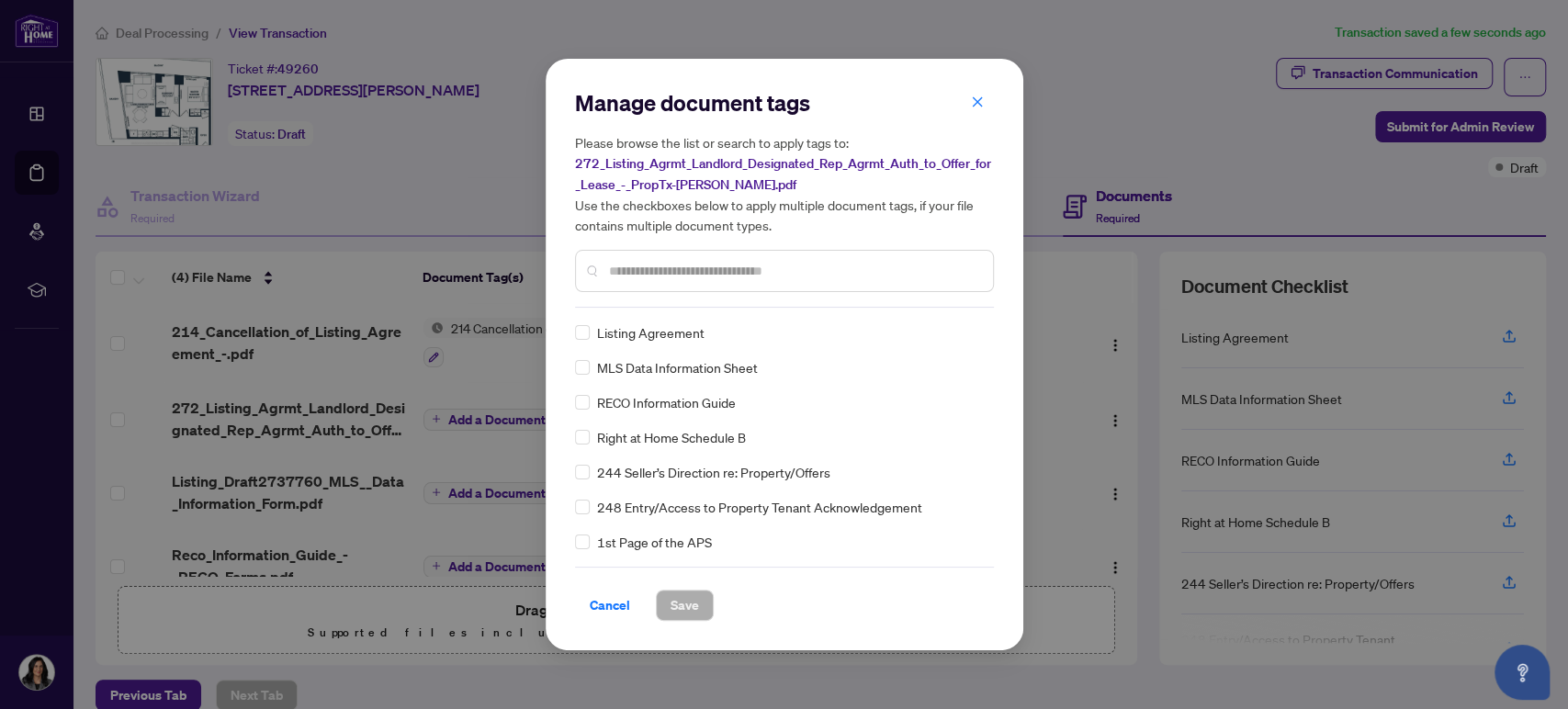
click at [647, 283] on div at bounding box center [784, 271] width 419 height 42
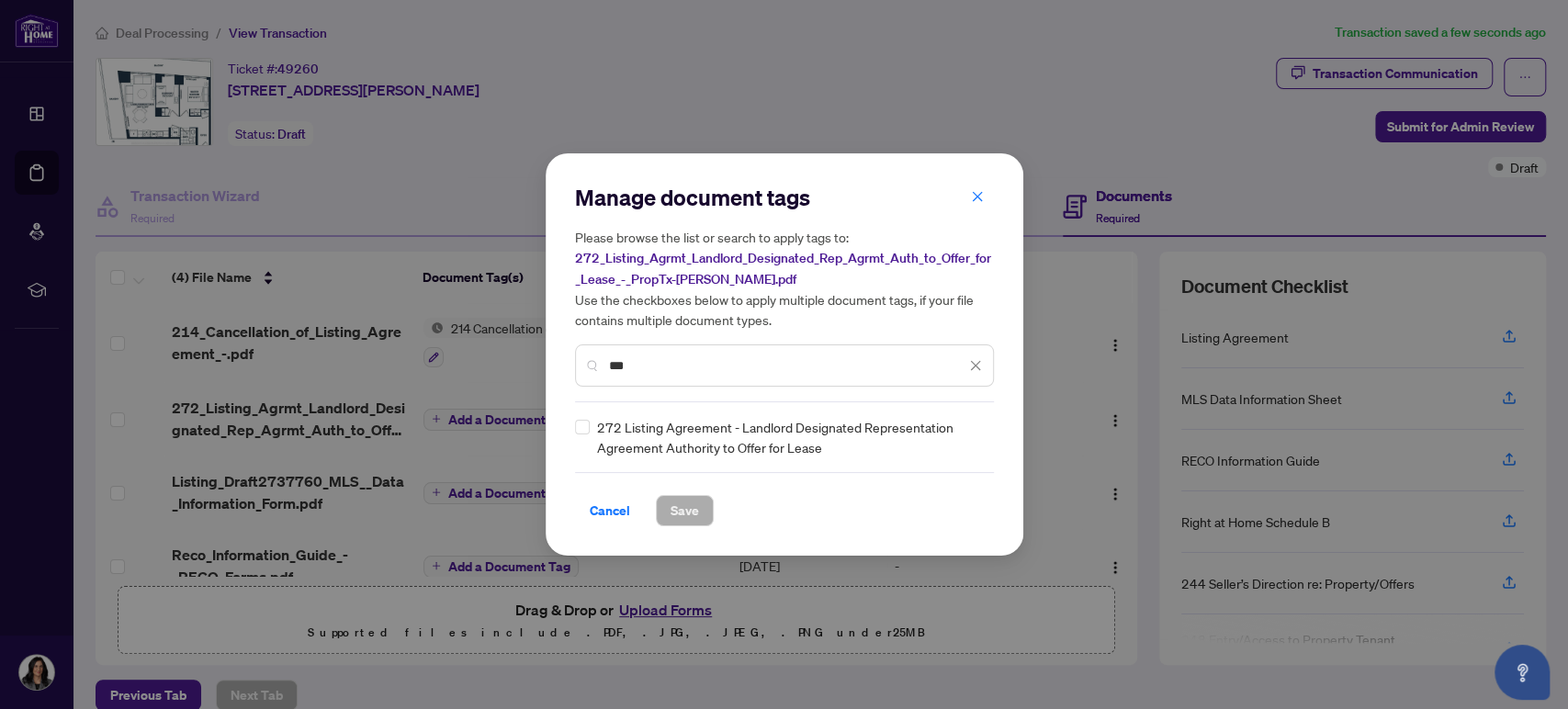
type input "***"
click at [686, 515] on span "Save" at bounding box center [685, 511] width 29 height 29
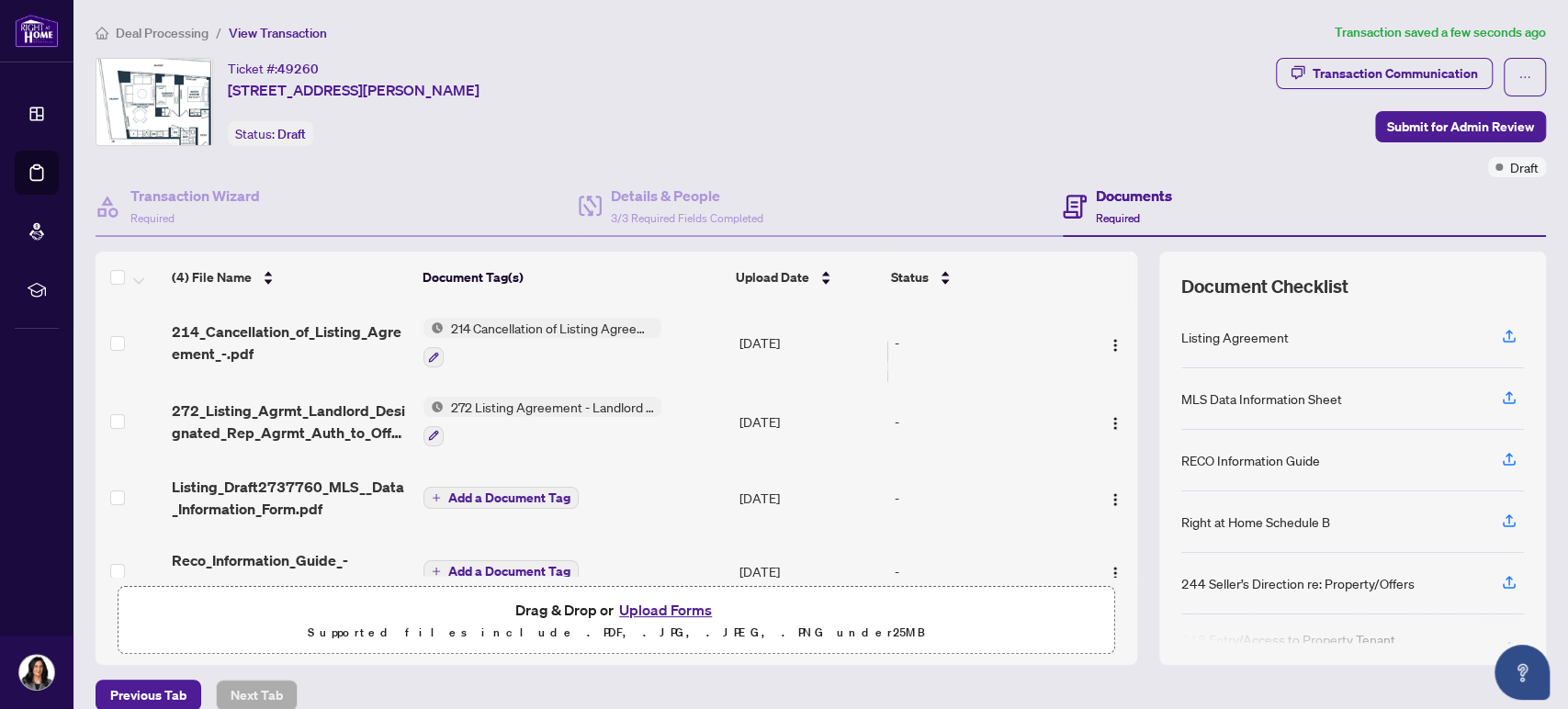
scroll to position [33, 0]
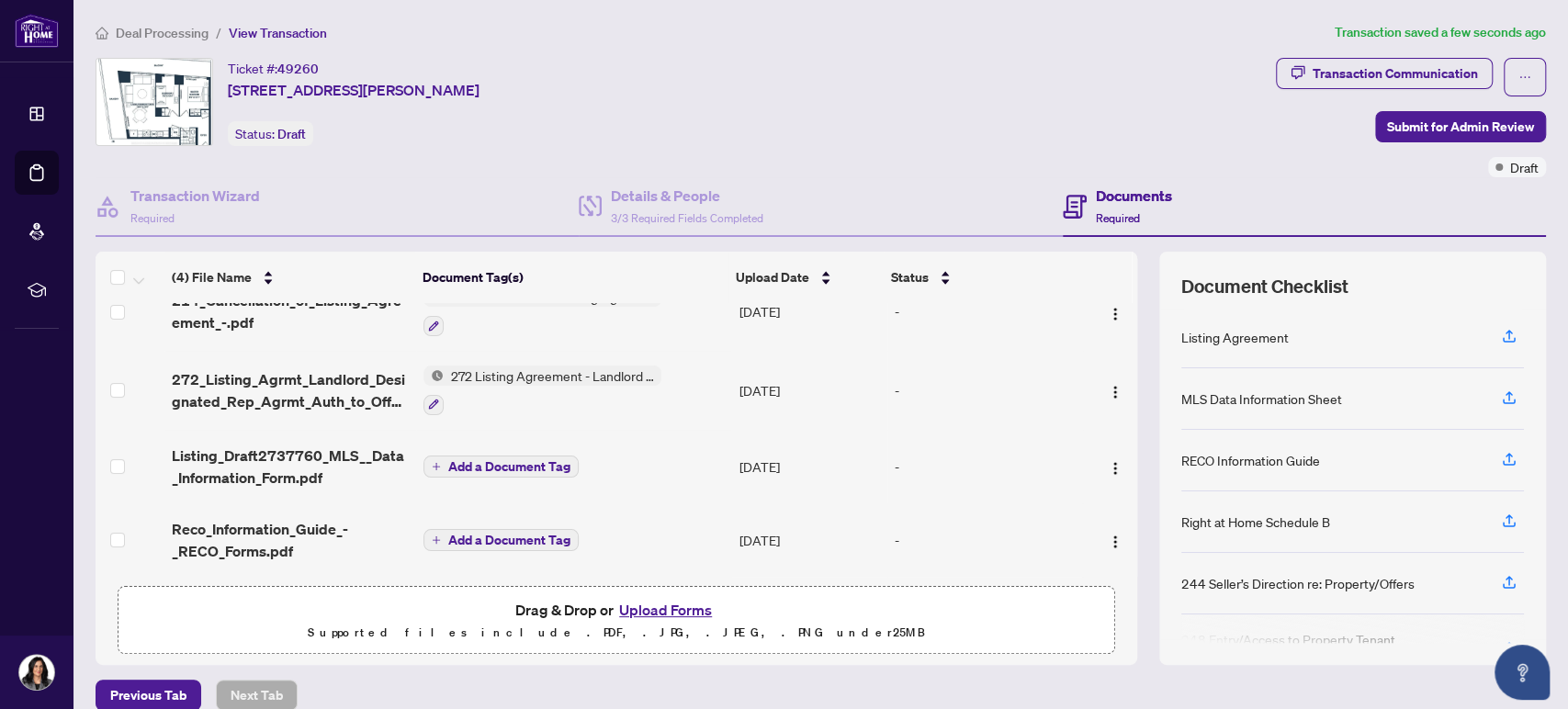
click at [474, 463] on span "Add a Document Tag" at bounding box center [509, 465] width 122 height 13
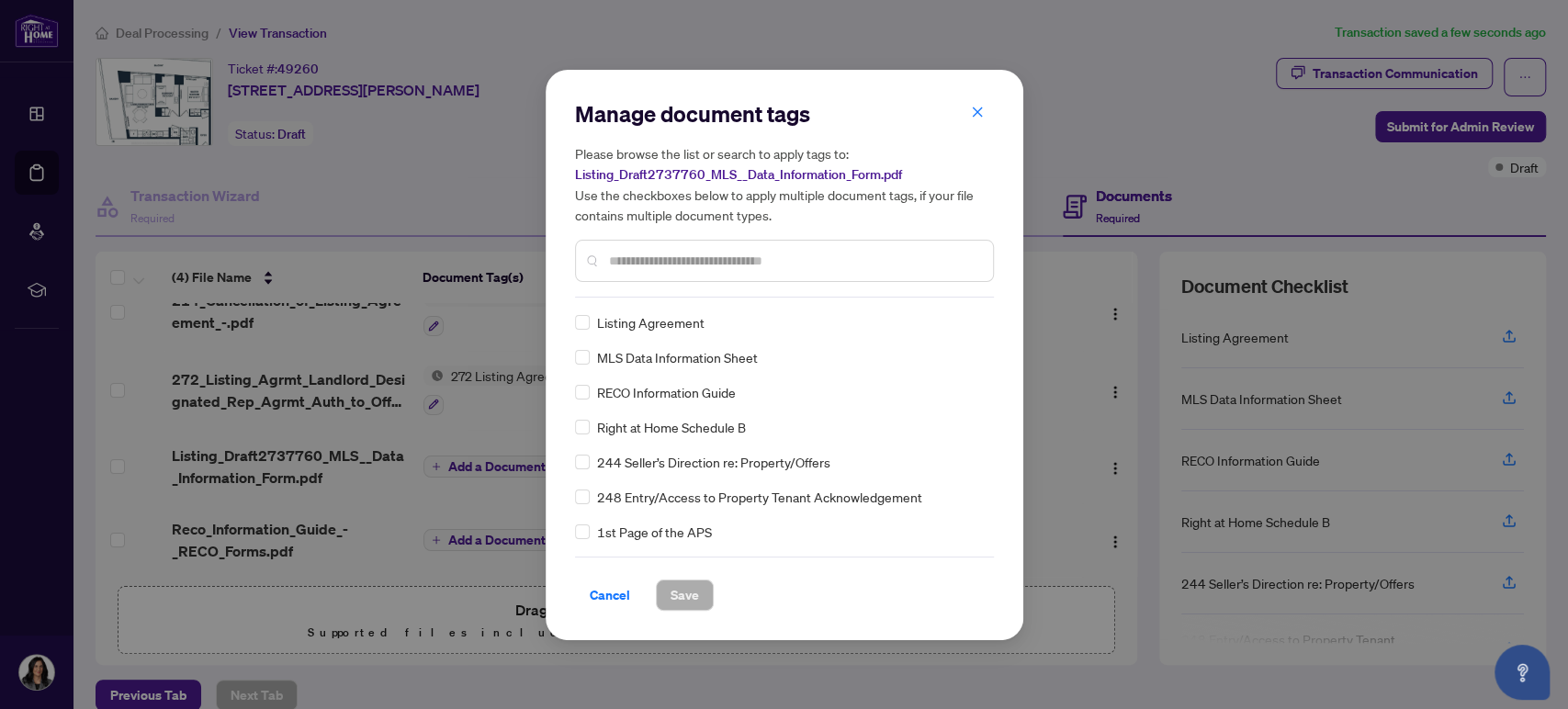
click at [639, 263] on input "text" at bounding box center [793, 260] width 369 height 20
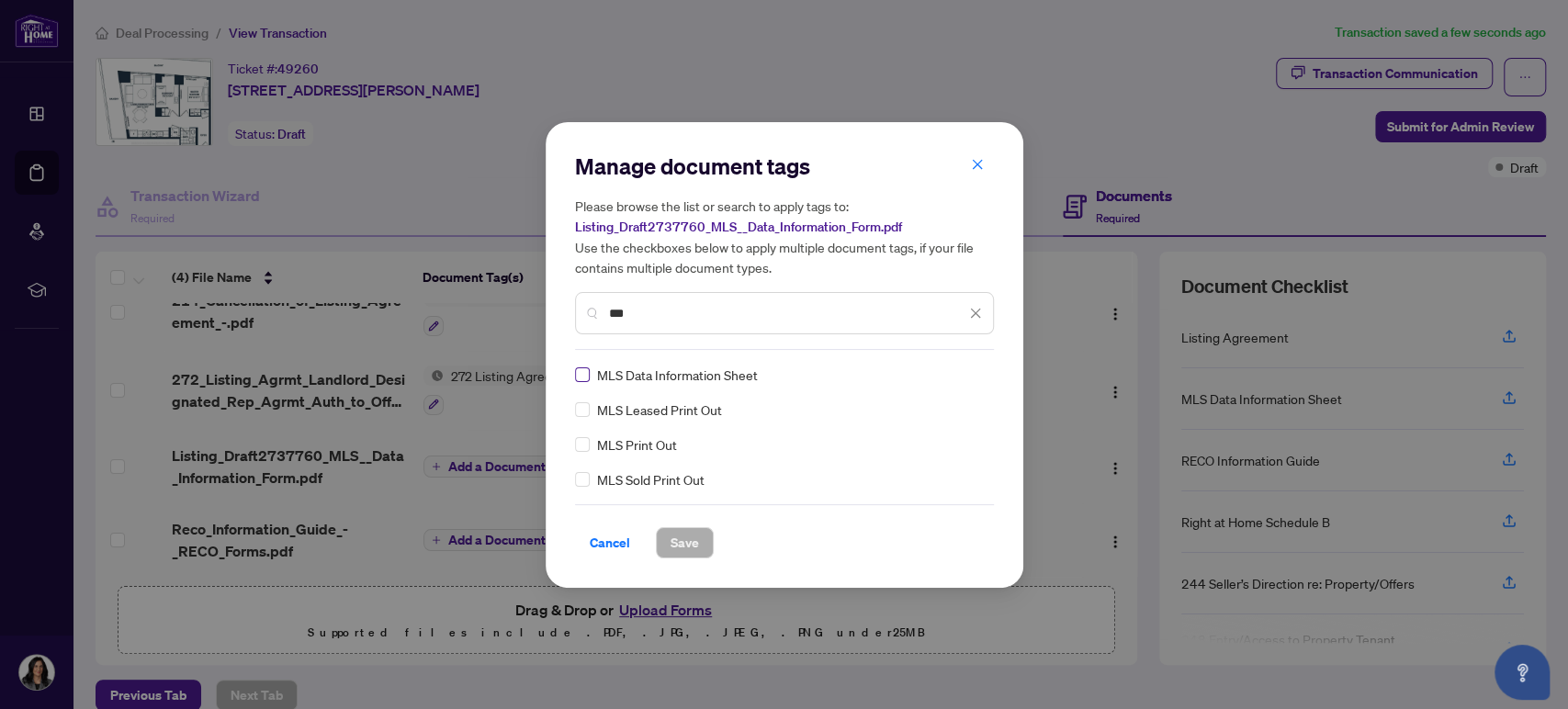
type input "***"
click at [675, 536] on span "Save" at bounding box center [685, 542] width 29 height 29
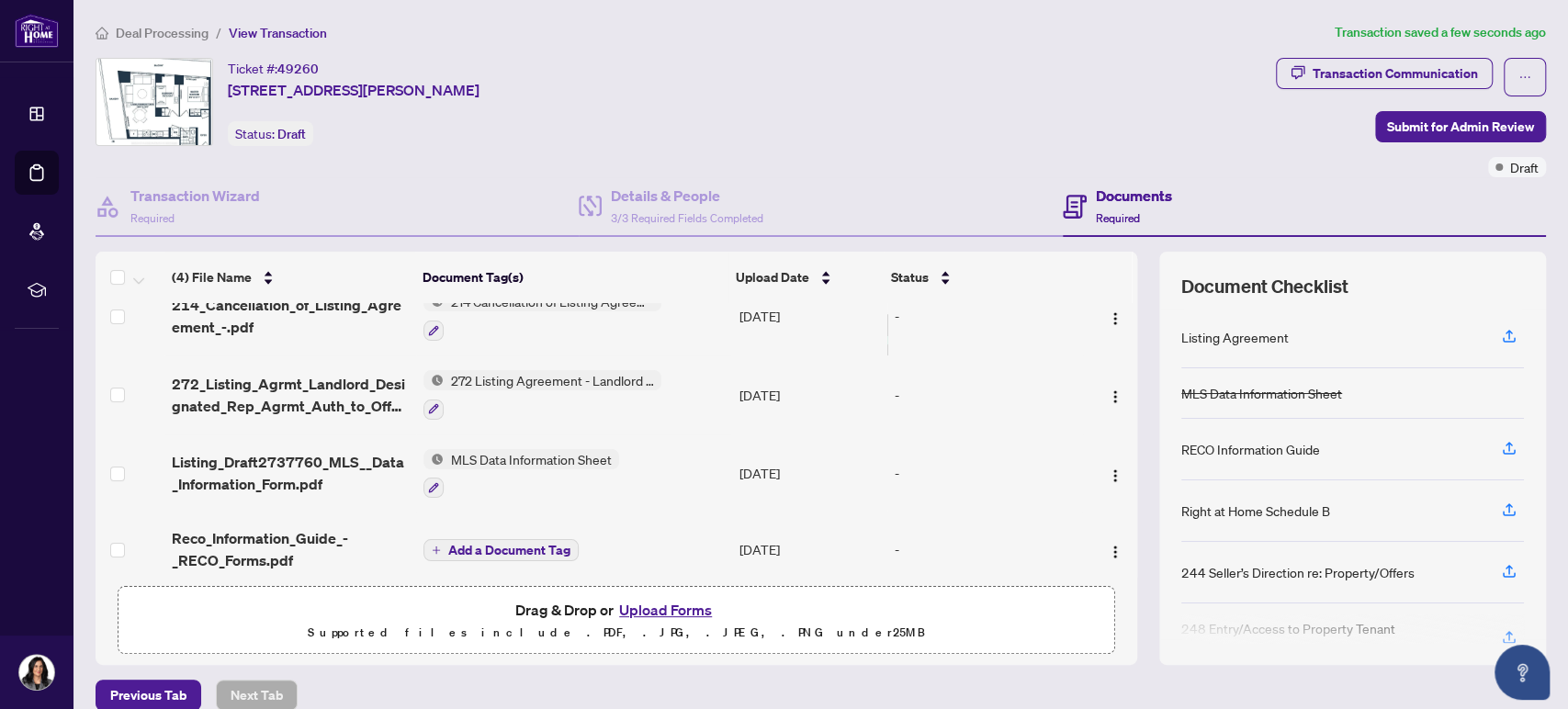
scroll to position [37, 0]
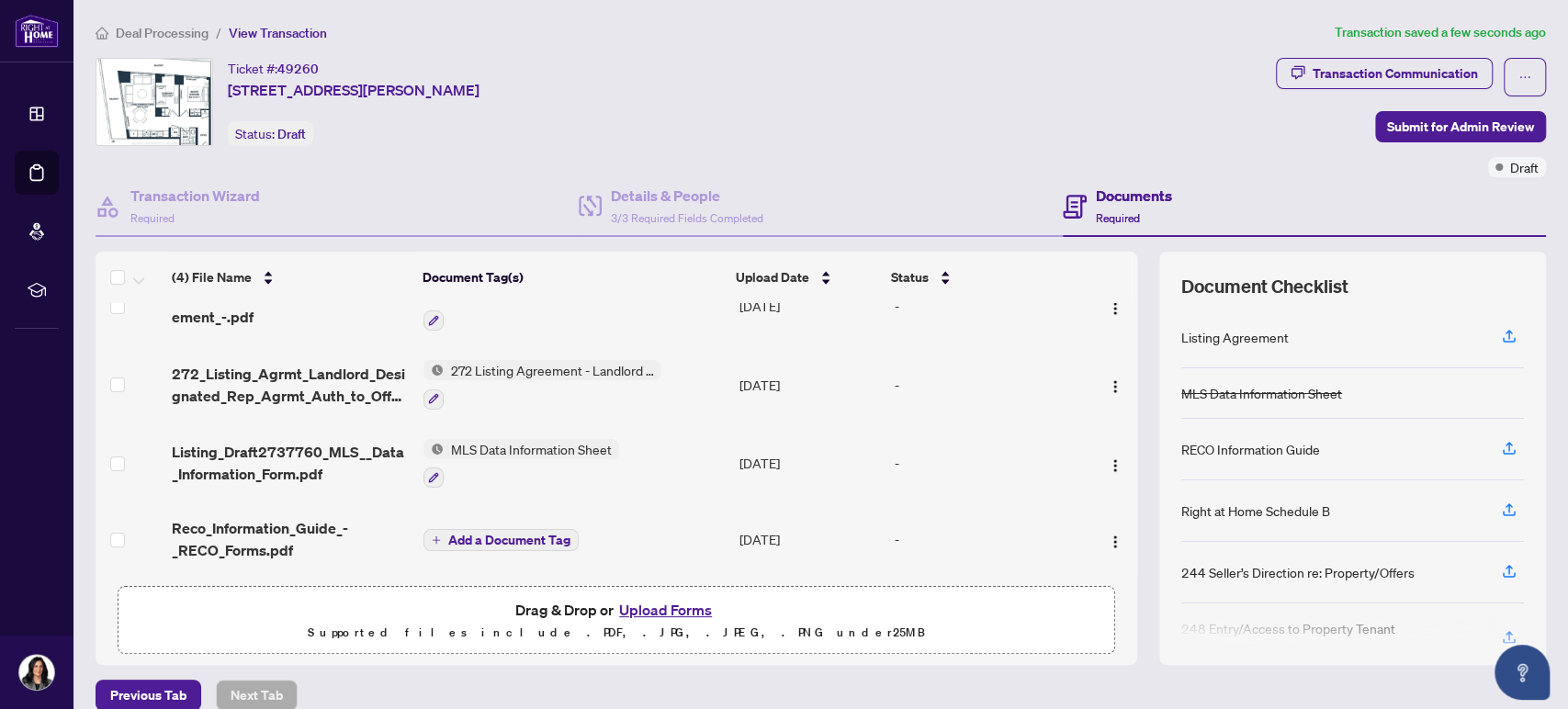
click at [488, 534] on span "Add a Document Tag" at bounding box center [509, 539] width 122 height 13
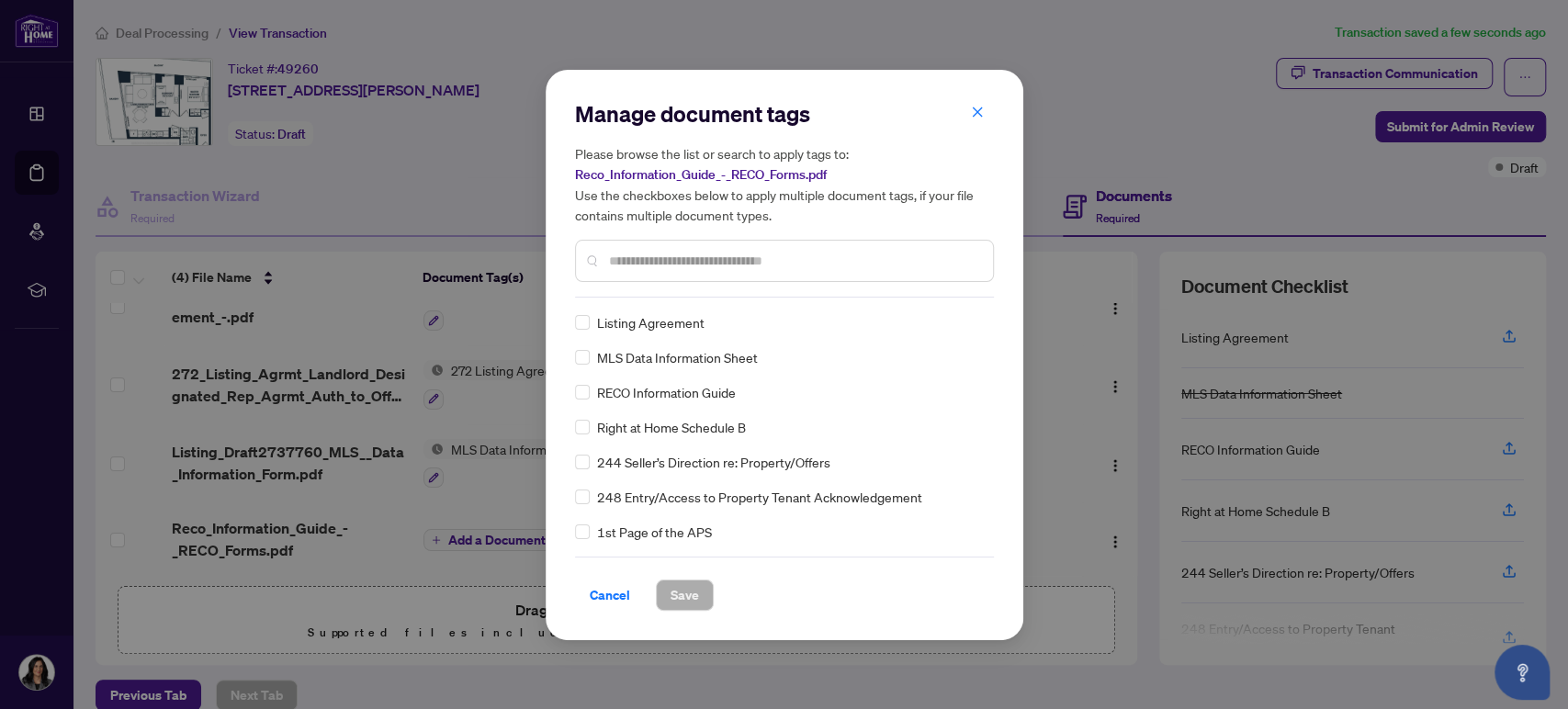
click at [625, 262] on input "text" at bounding box center [793, 260] width 369 height 20
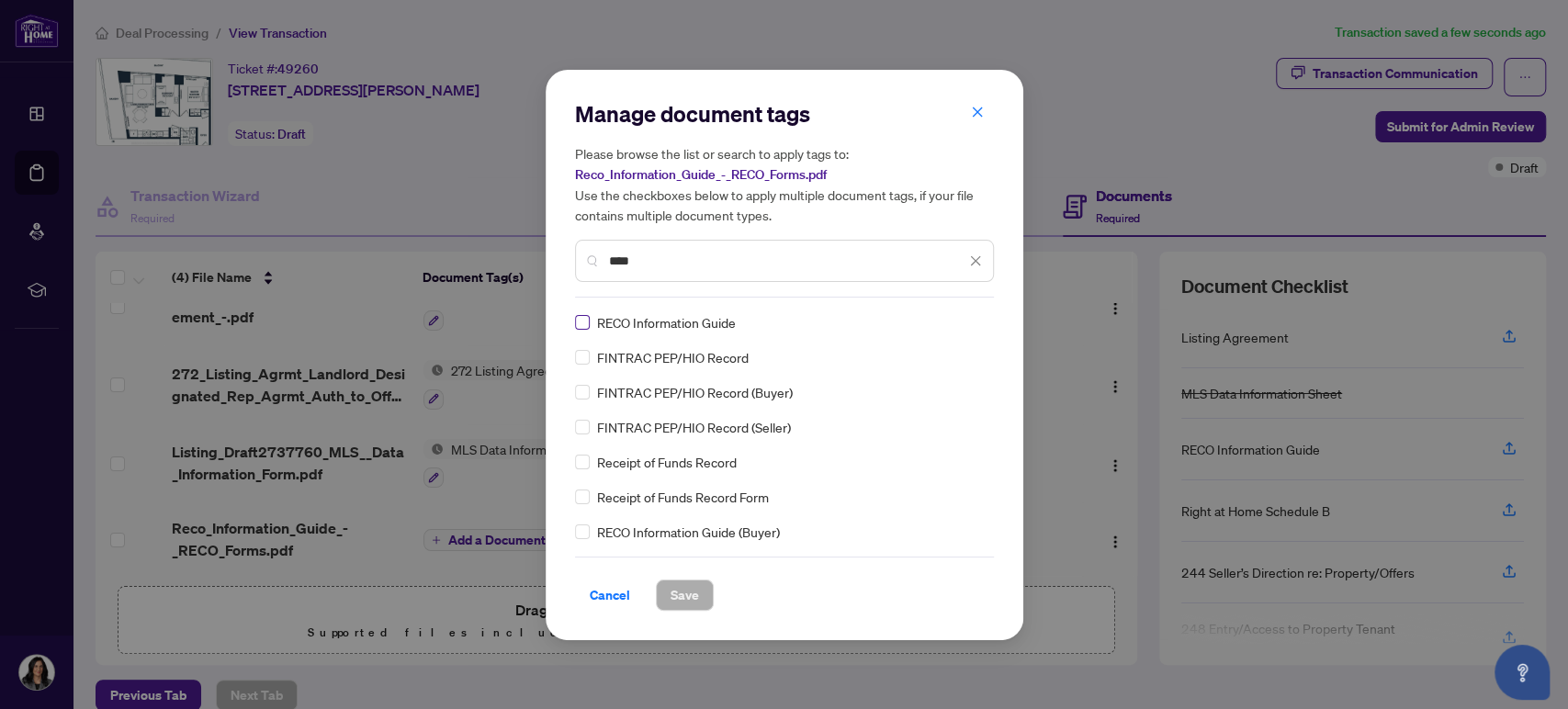
type input "****"
click at [683, 592] on span "Save" at bounding box center [685, 594] width 29 height 29
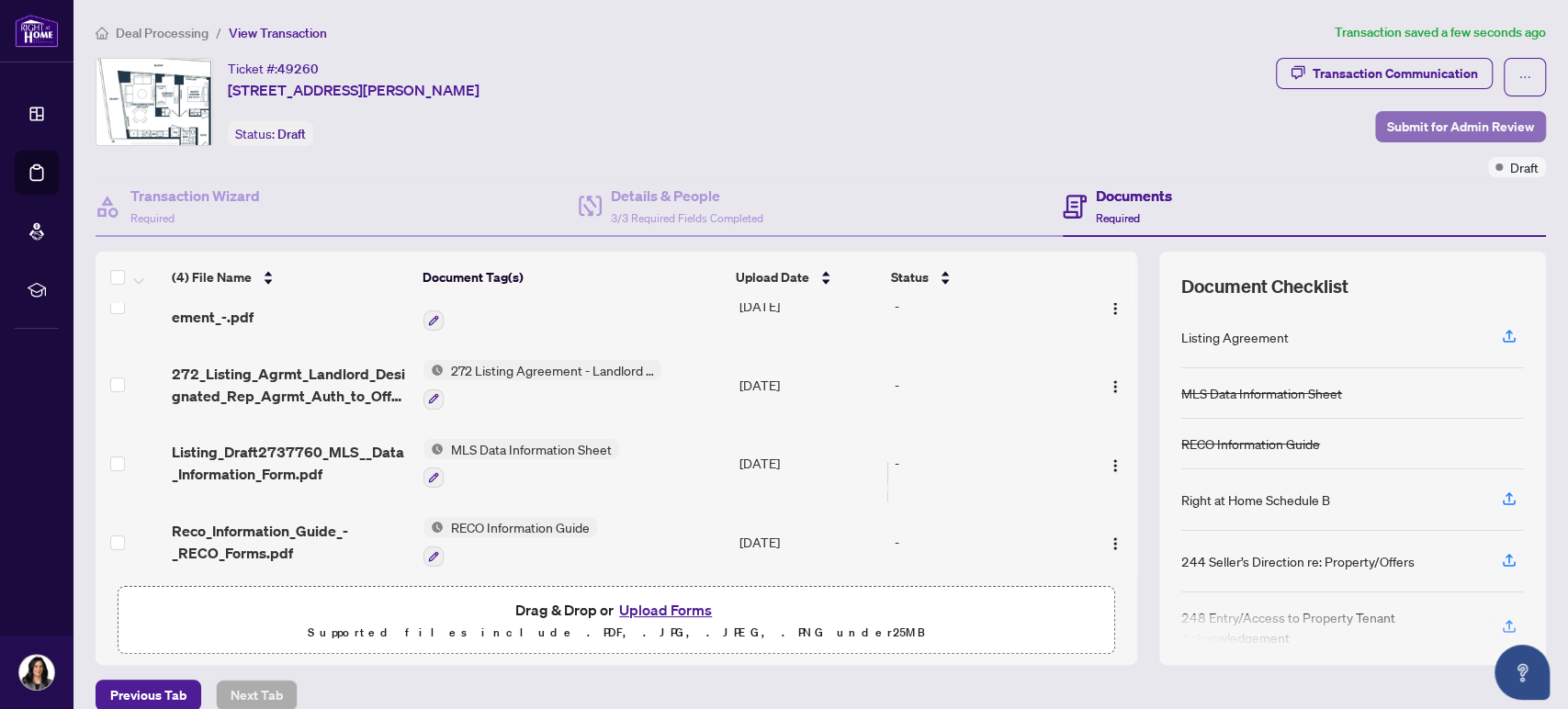
click at [1460, 128] on span "Submit for Admin Review" at bounding box center [1460, 126] width 146 height 29
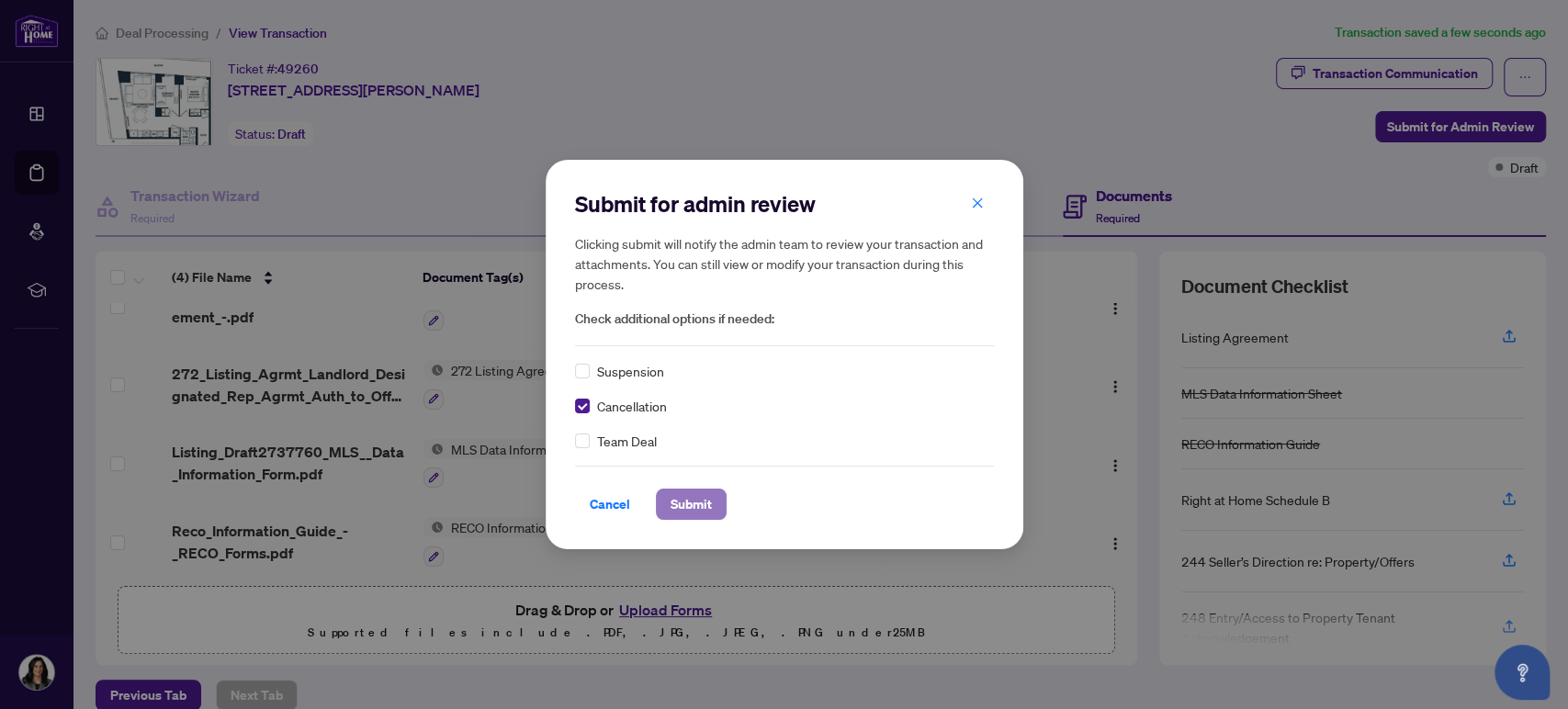
click at [694, 509] on span "Submit" at bounding box center [691, 504] width 41 height 29
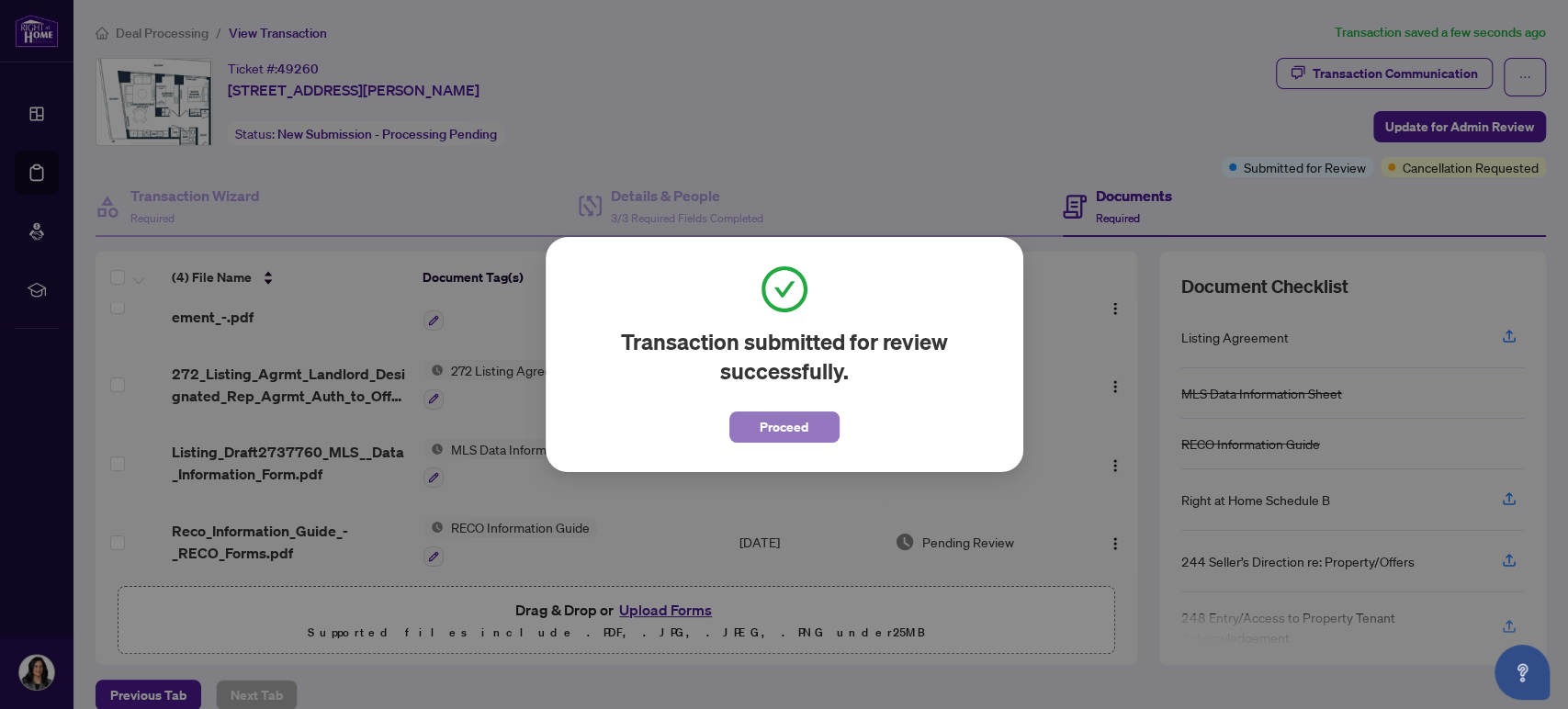
click at [806, 431] on span "Proceed" at bounding box center [784, 427] width 49 height 29
